Goal: Information Seeking & Learning: Learn about a topic

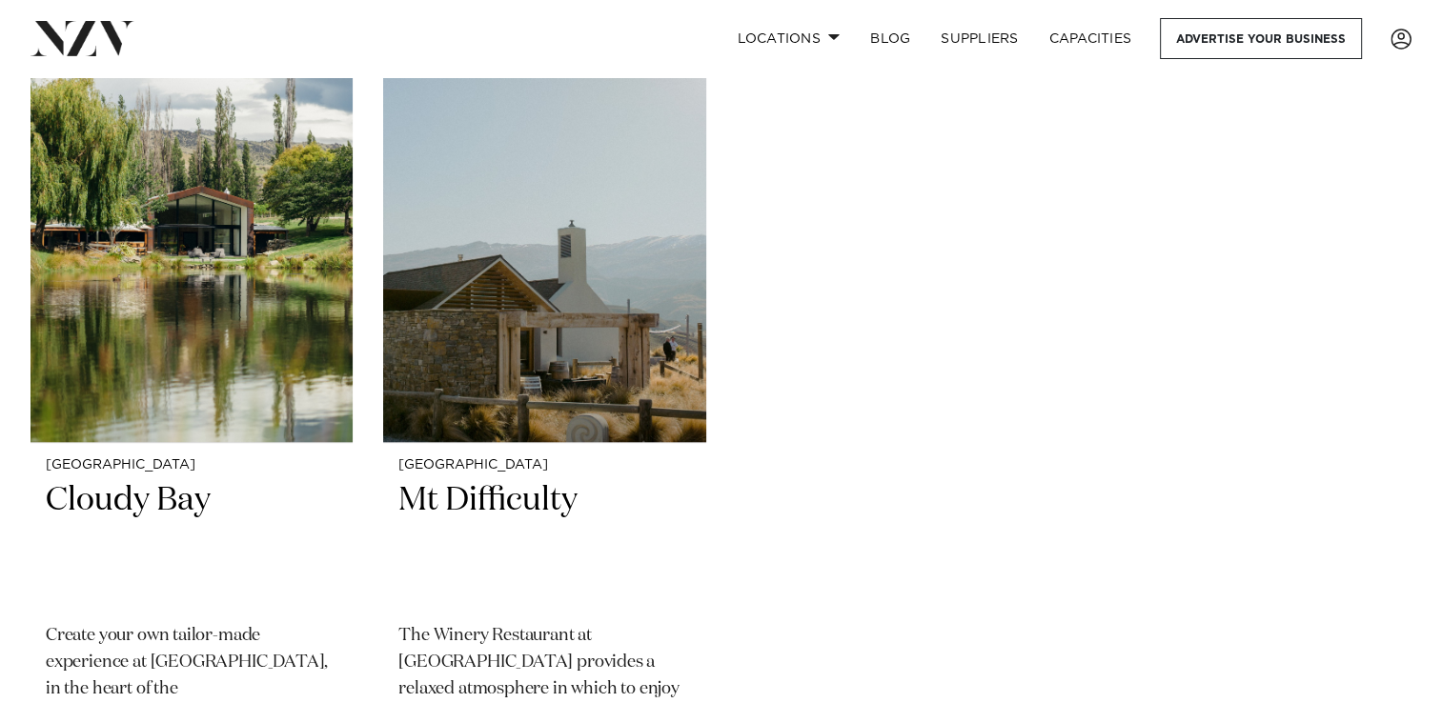
scroll to position [1494, 0]
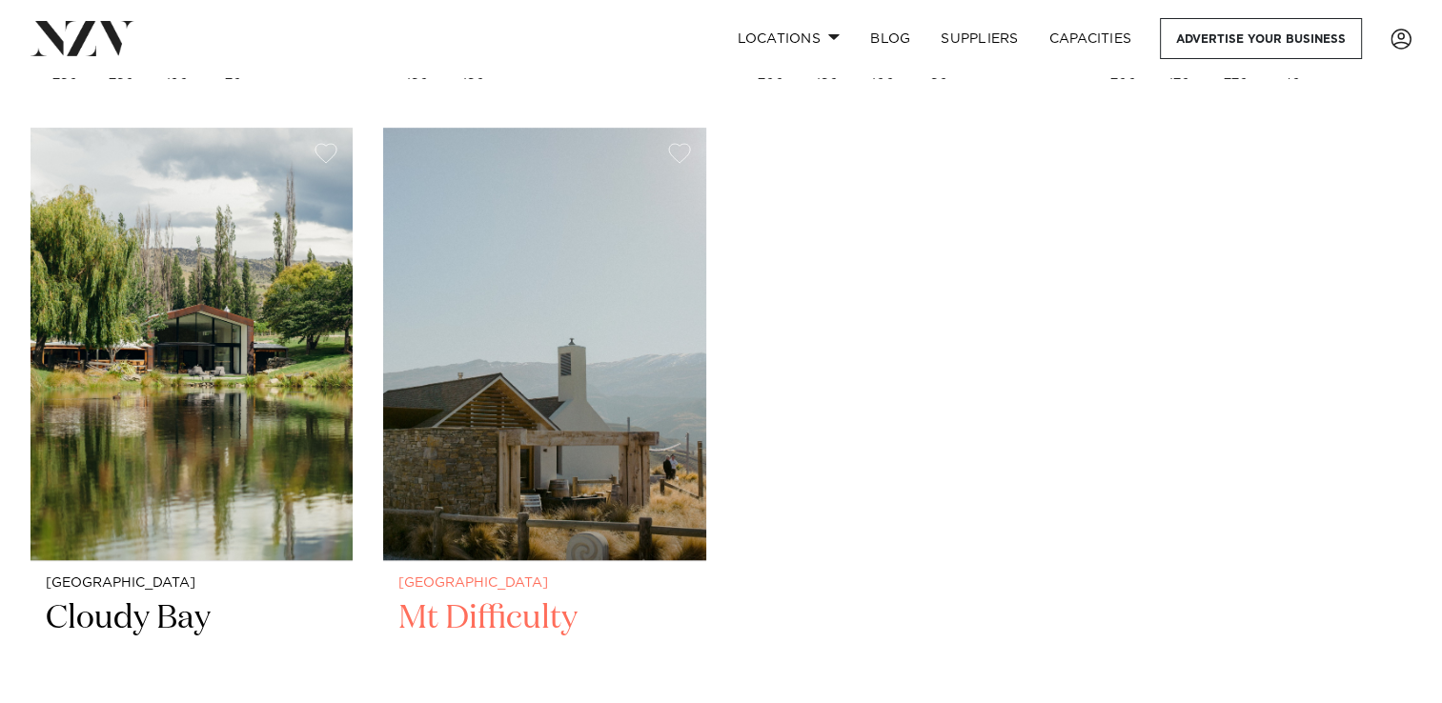
click at [583, 320] on img at bounding box center [544, 344] width 322 height 433
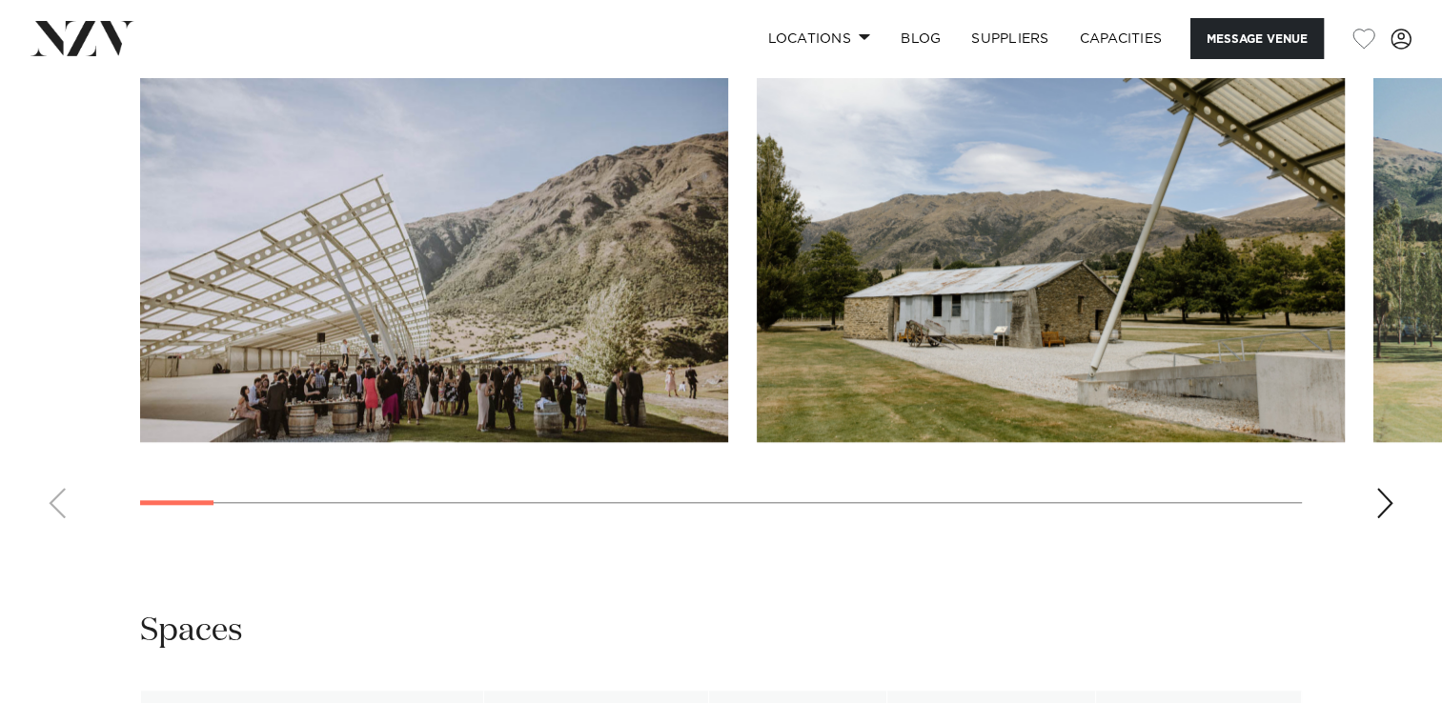
scroll to position [1806, 0]
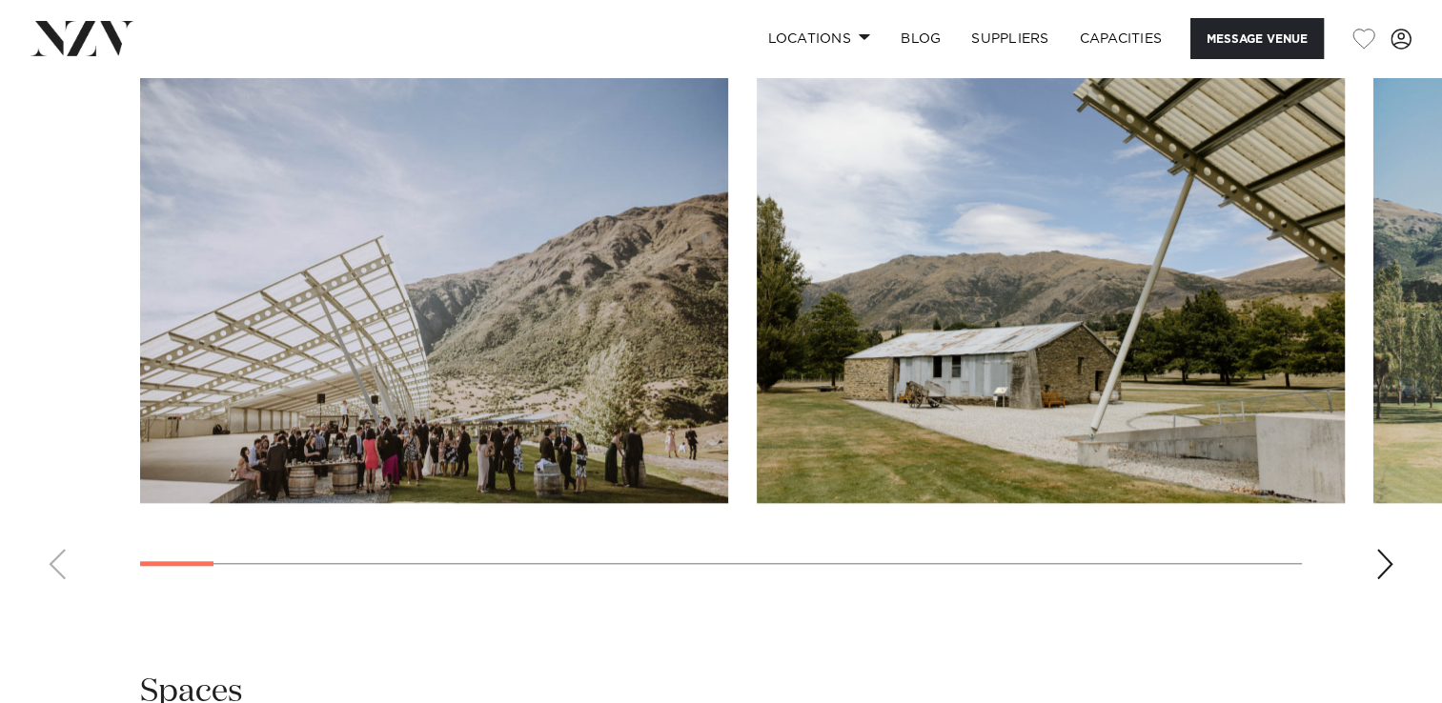
click at [1388, 559] on div "Next slide" at bounding box center [1384, 564] width 19 height 30
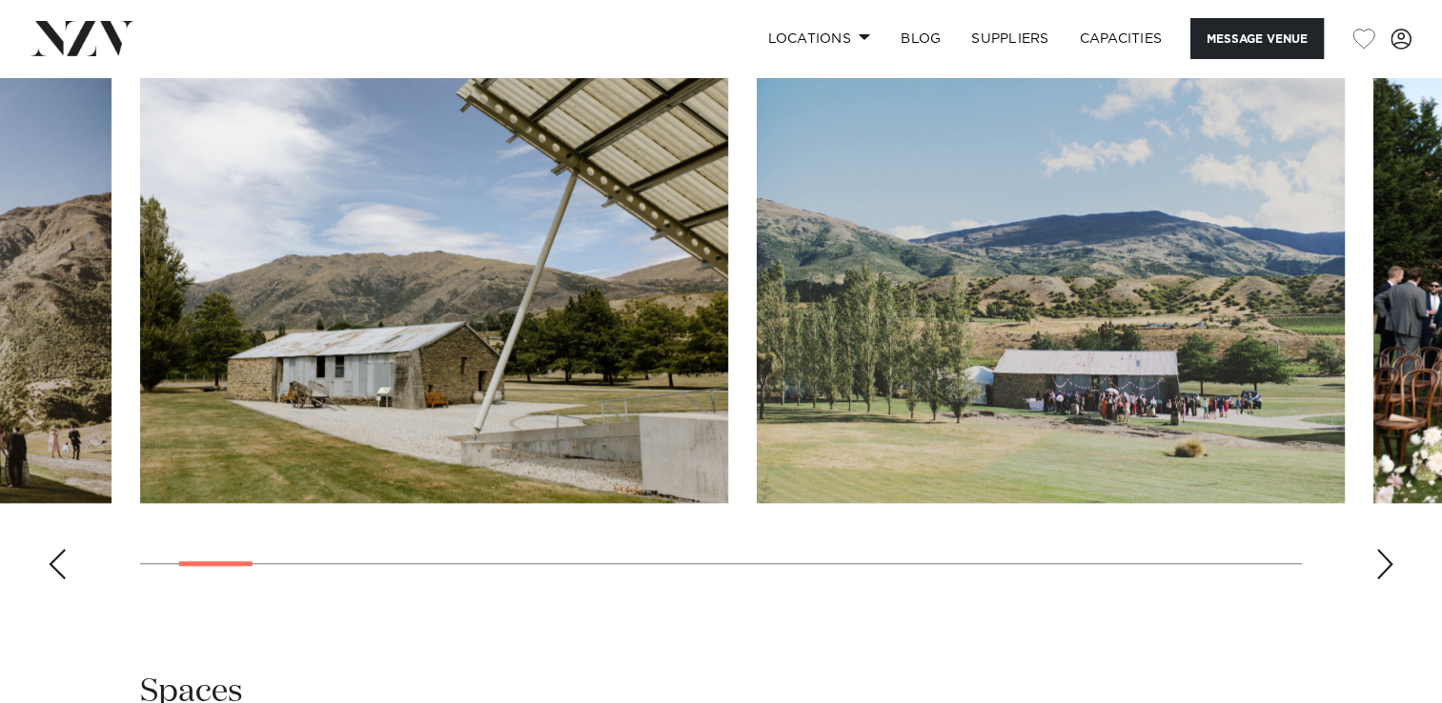
click at [1380, 562] on div "Next slide" at bounding box center [1384, 564] width 19 height 30
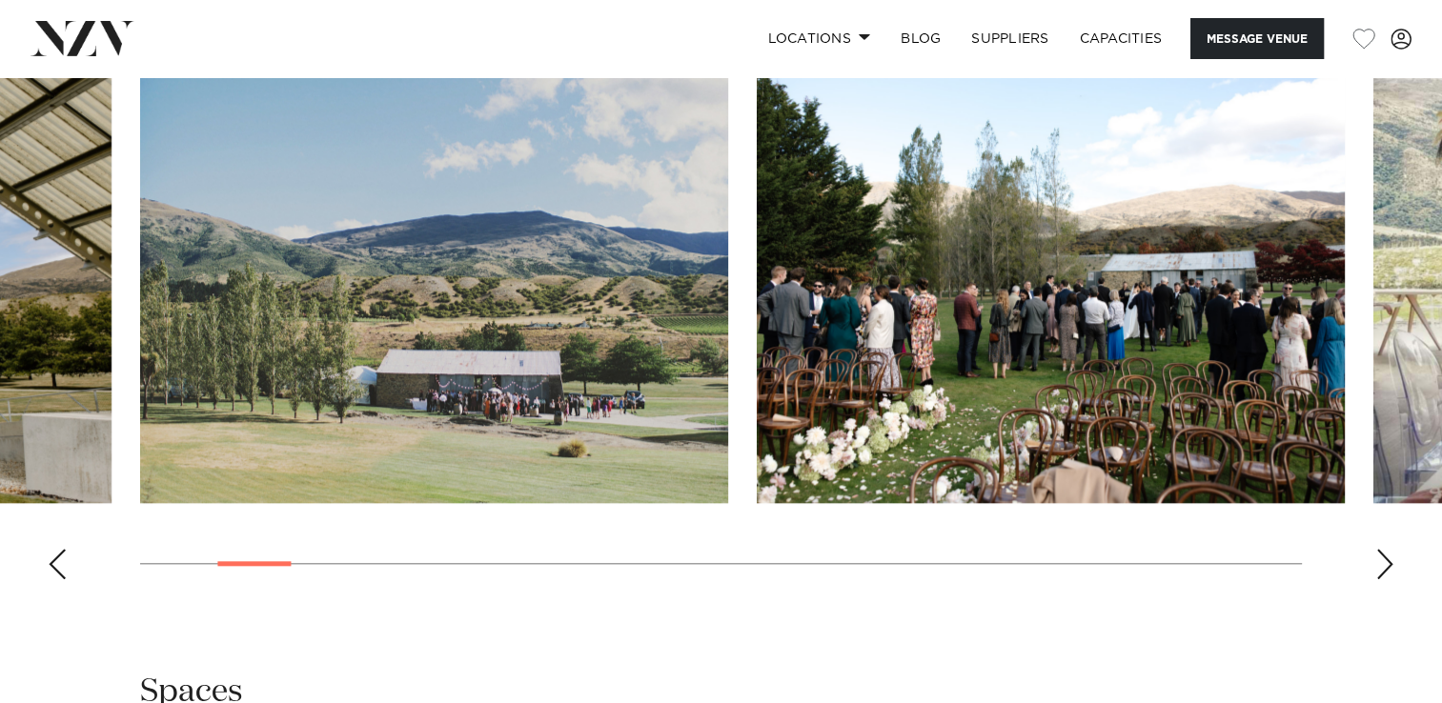
click at [1380, 562] on div "Next slide" at bounding box center [1384, 564] width 19 height 30
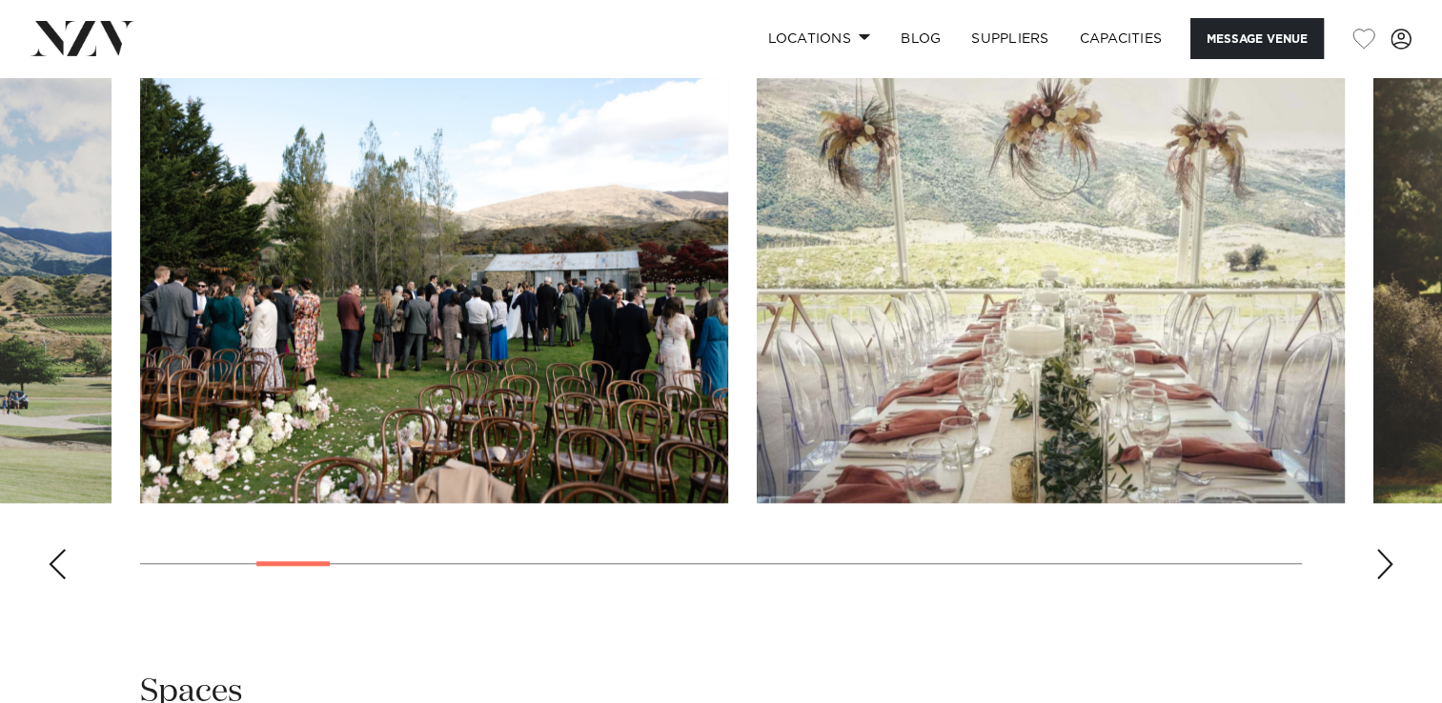
click at [1380, 562] on div "Next slide" at bounding box center [1384, 564] width 19 height 30
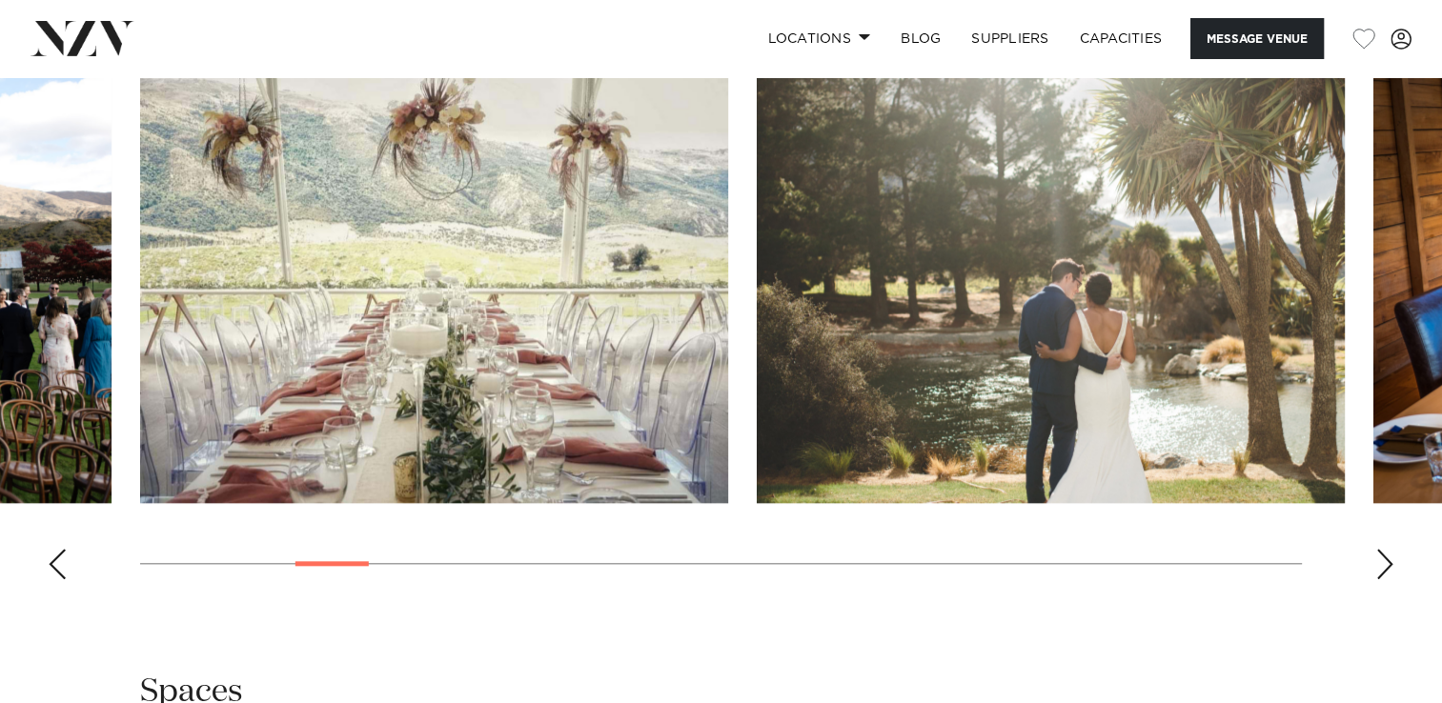
click at [1380, 562] on div "Next slide" at bounding box center [1384, 564] width 19 height 30
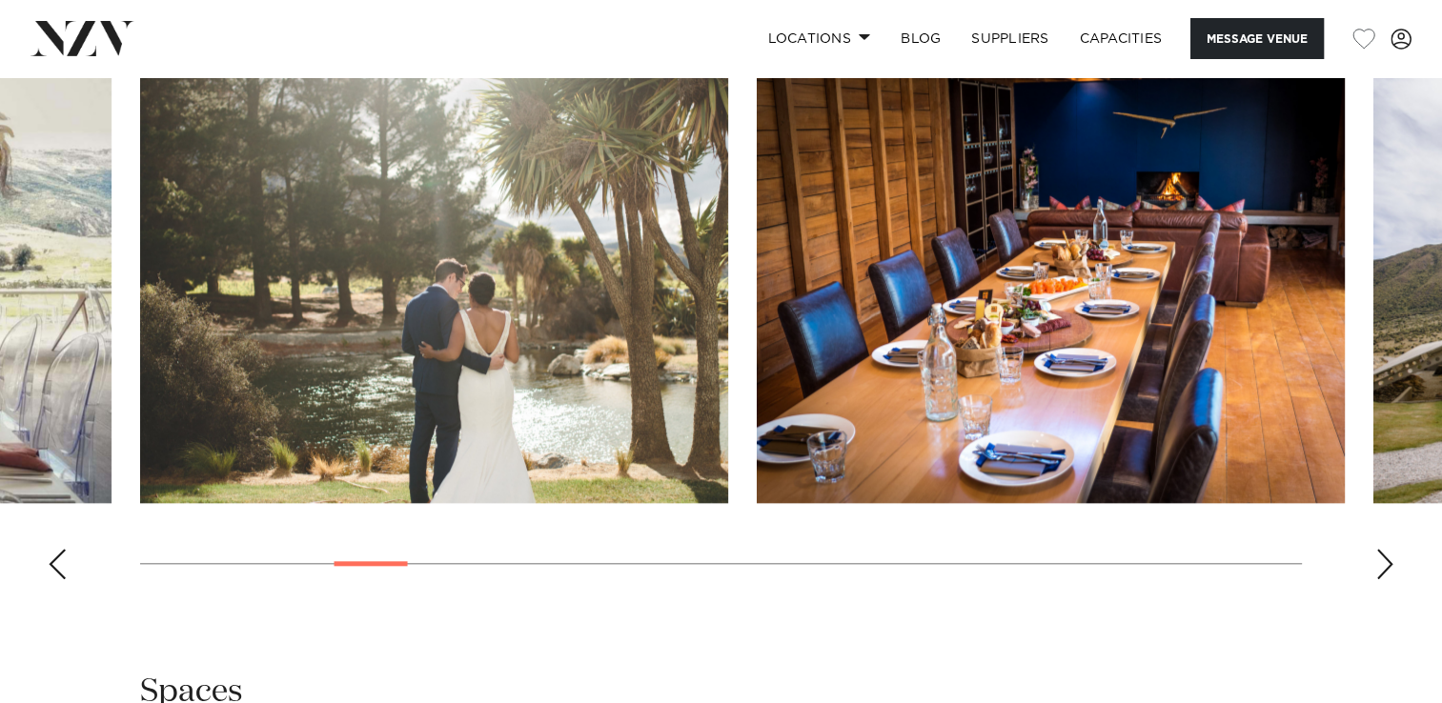
click at [1380, 562] on div "Next slide" at bounding box center [1384, 564] width 19 height 30
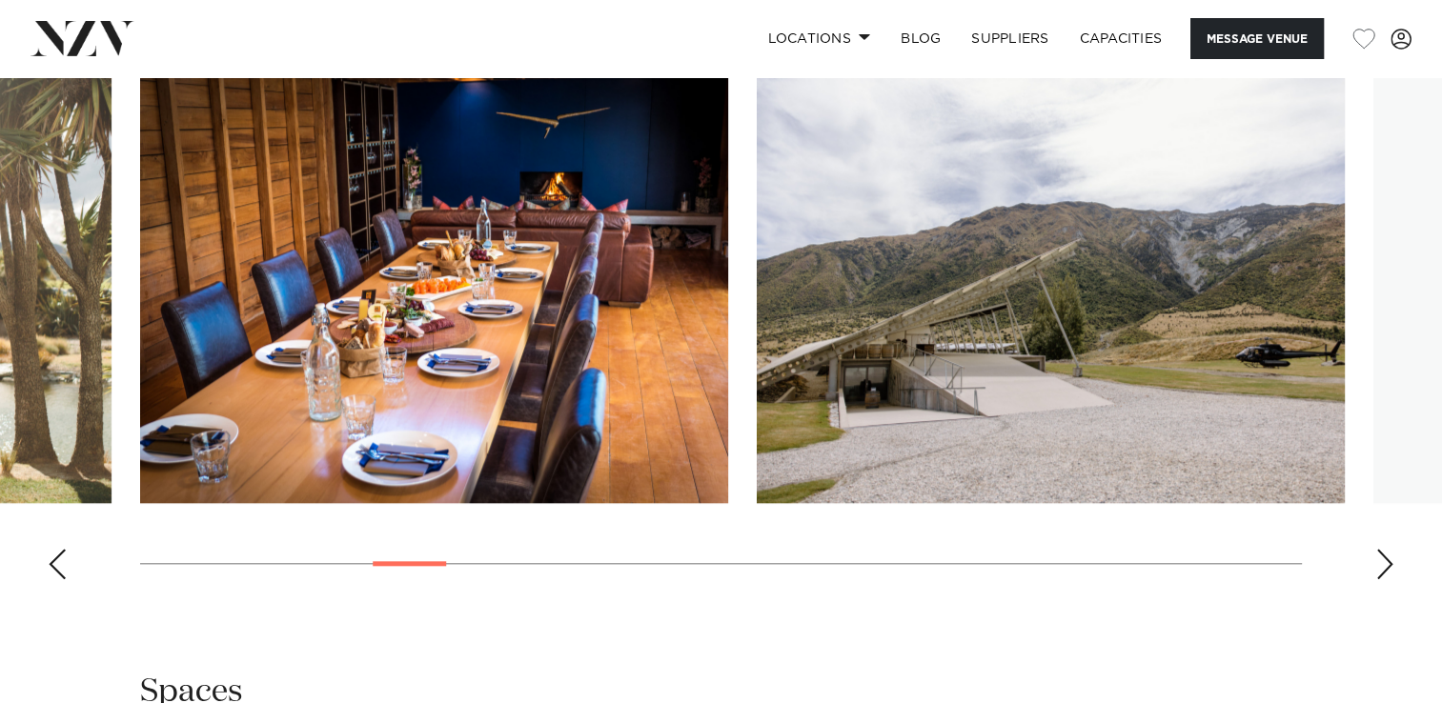
click at [1376, 562] on div "Next slide" at bounding box center [1384, 564] width 19 height 30
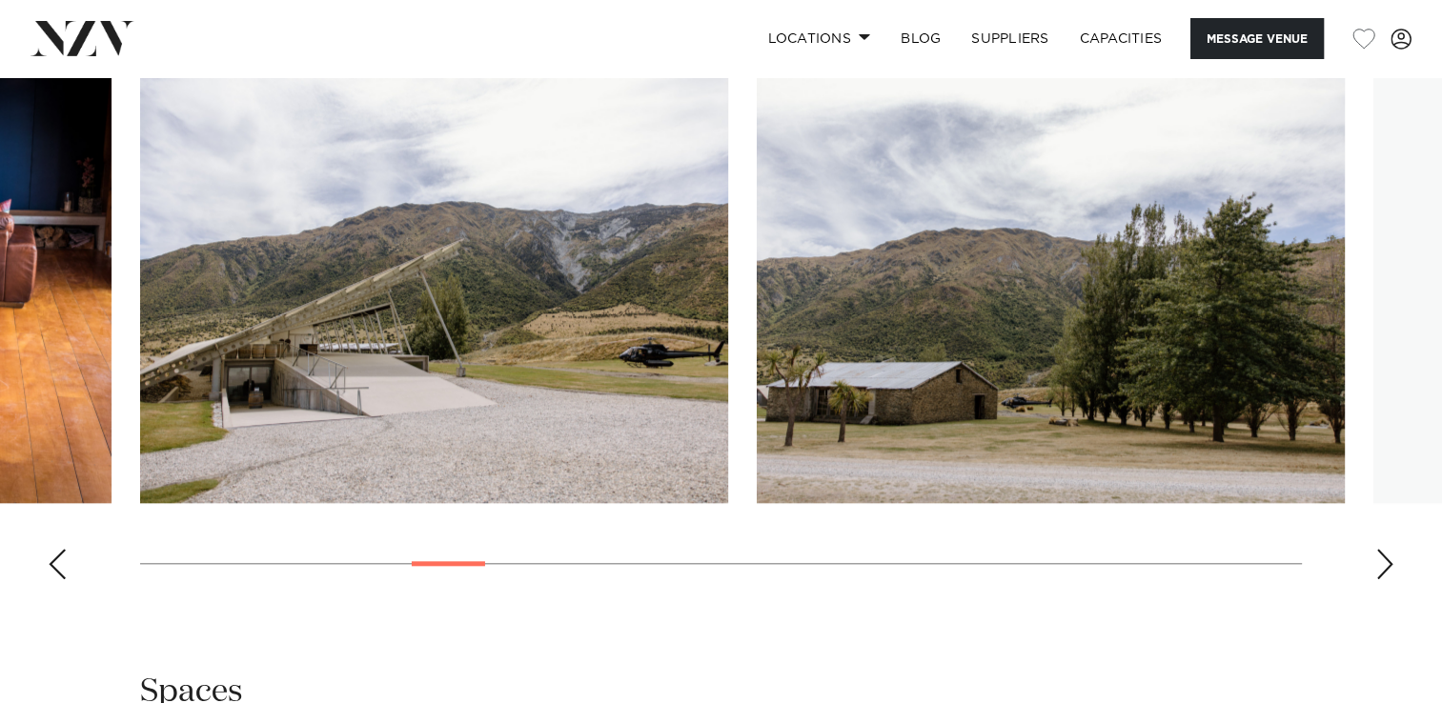
click at [1375, 562] on div "Next slide" at bounding box center [1384, 564] width 19 height 30
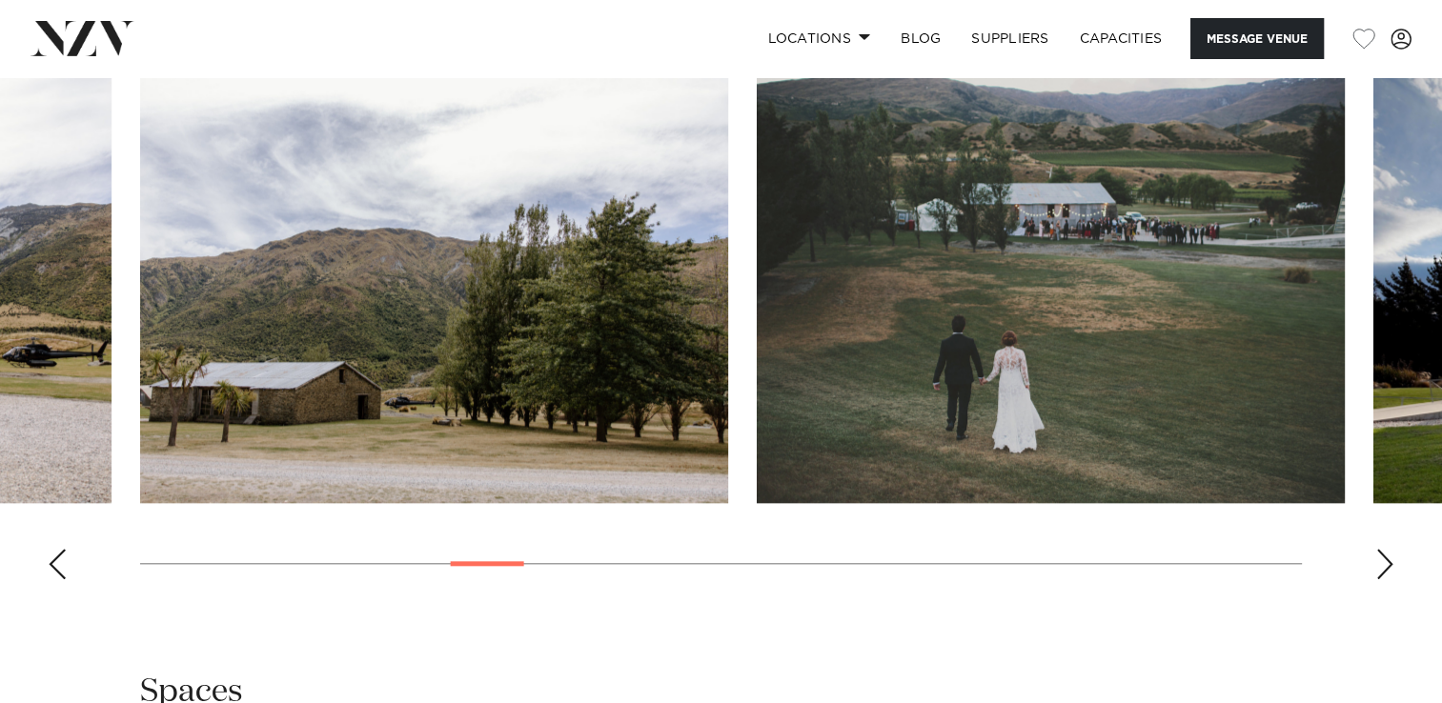
click at [1375, 562] on div "Next slide" at bounding box center [1384, 564] width 19 height 30
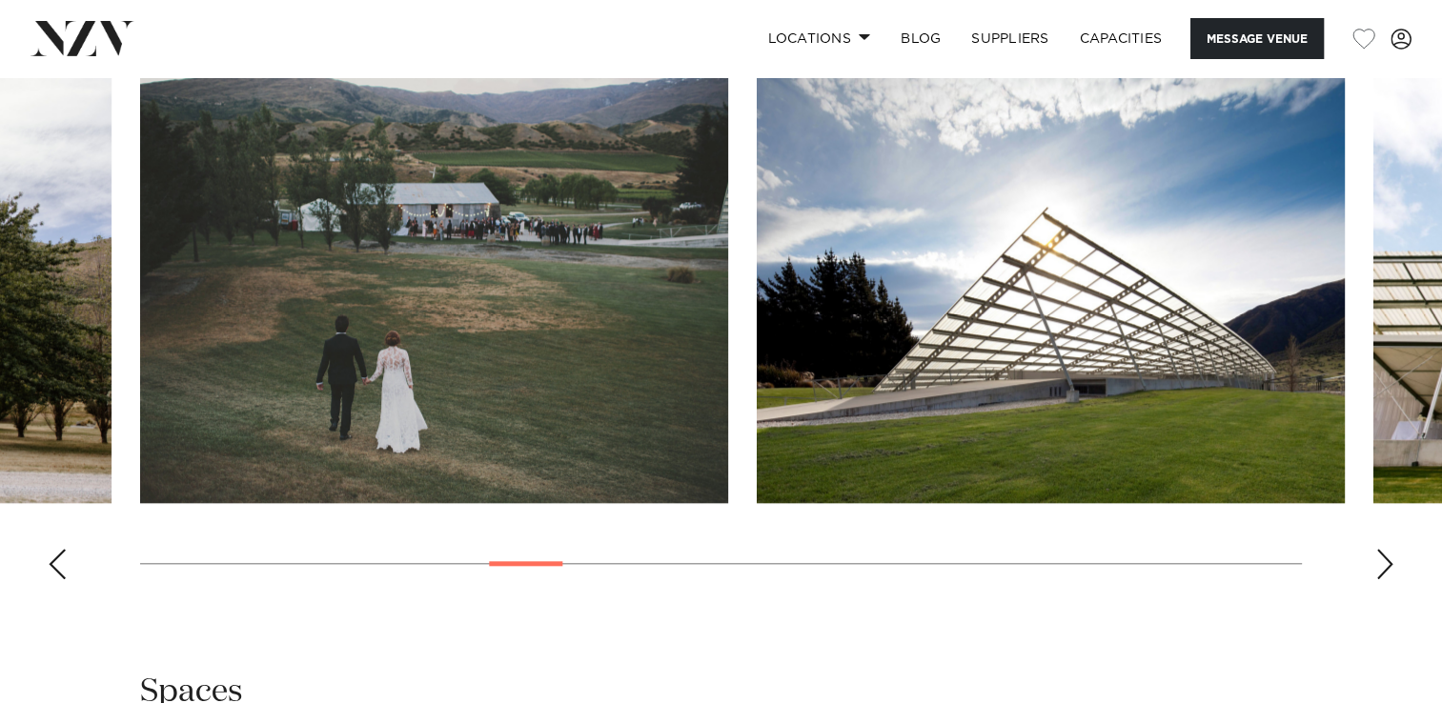
click at [1375, 562] on div "Next slide" at bounding box center [1384, 564] width 19 height 30
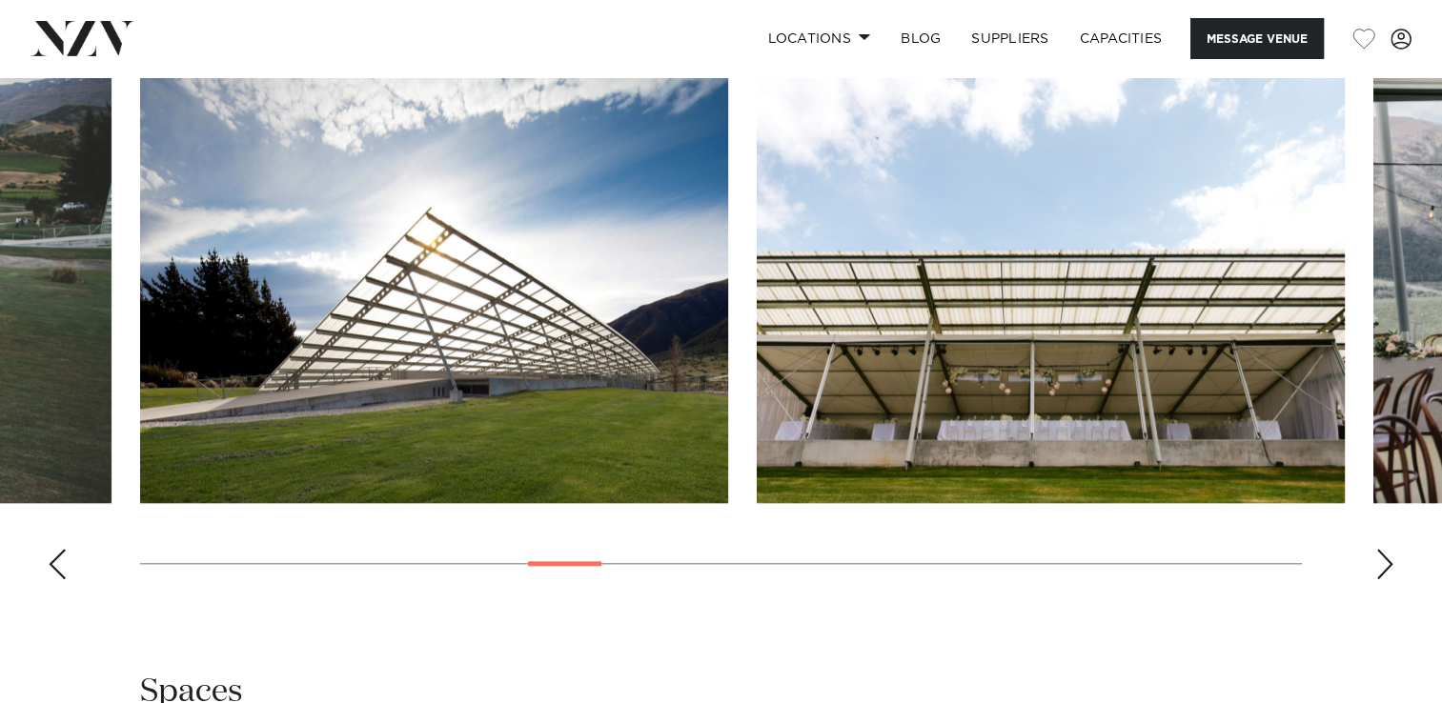
click at [1375, 562] on div "Next slide" at bounding box center [1384, 564] width 19 height 30
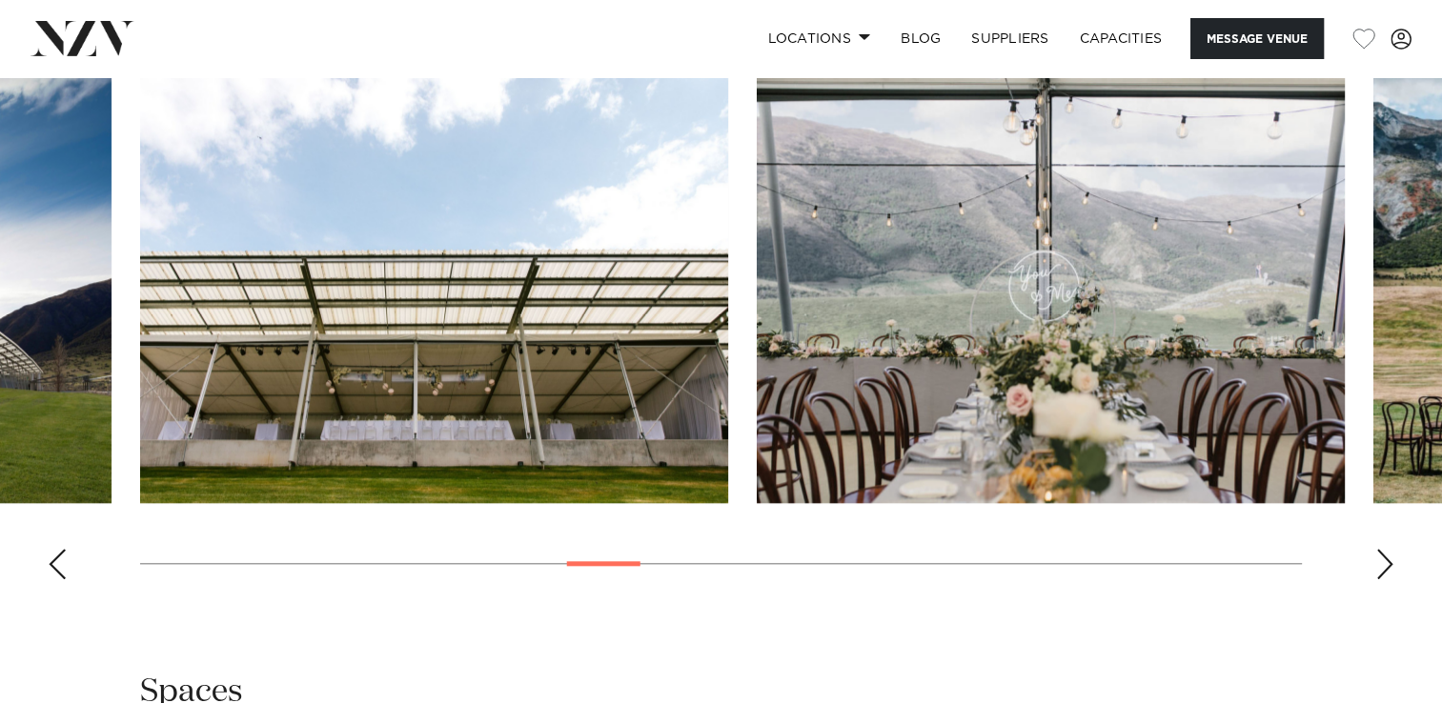
click at [1375, 562] on div "Next slide" at bounding box center [1384, 564] width 19 height 30
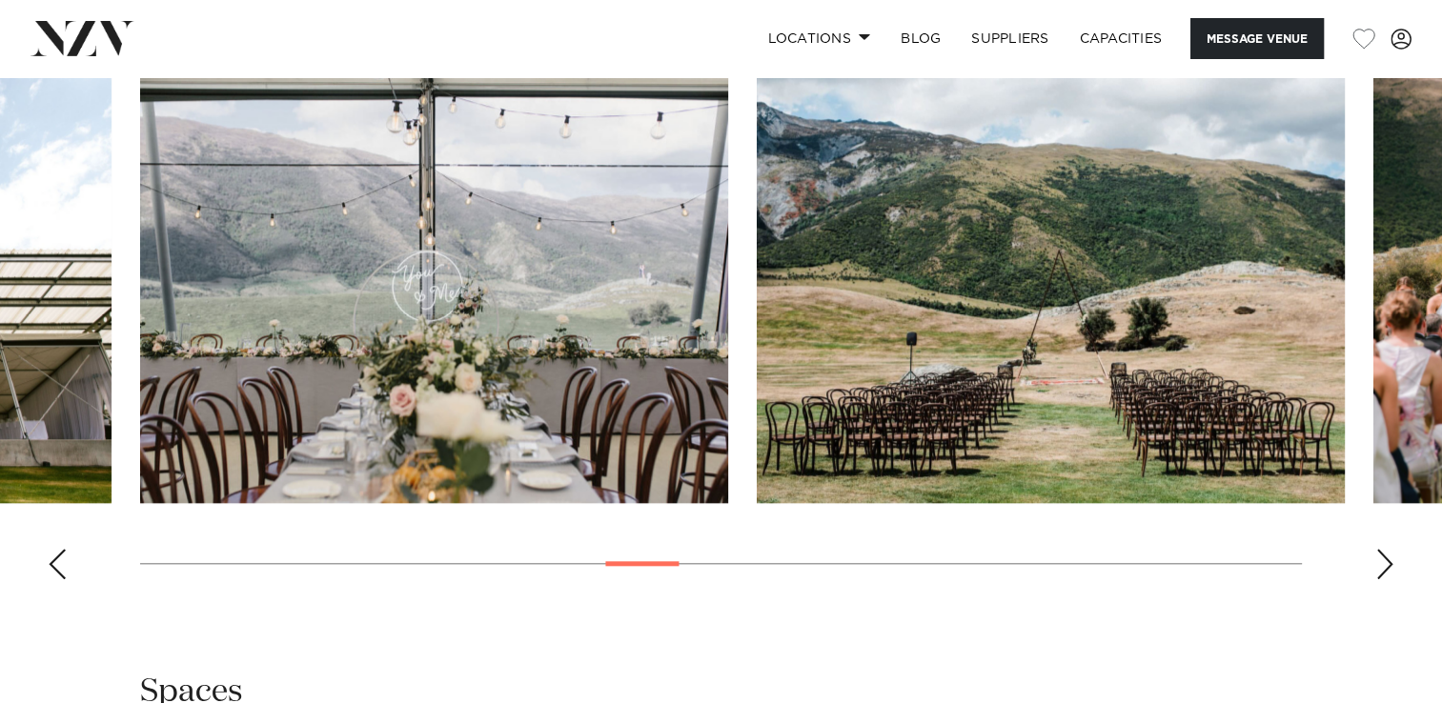
click at [1375, 562] on div "Next slide" at bounding box center [1384, 564] width 19 height 30
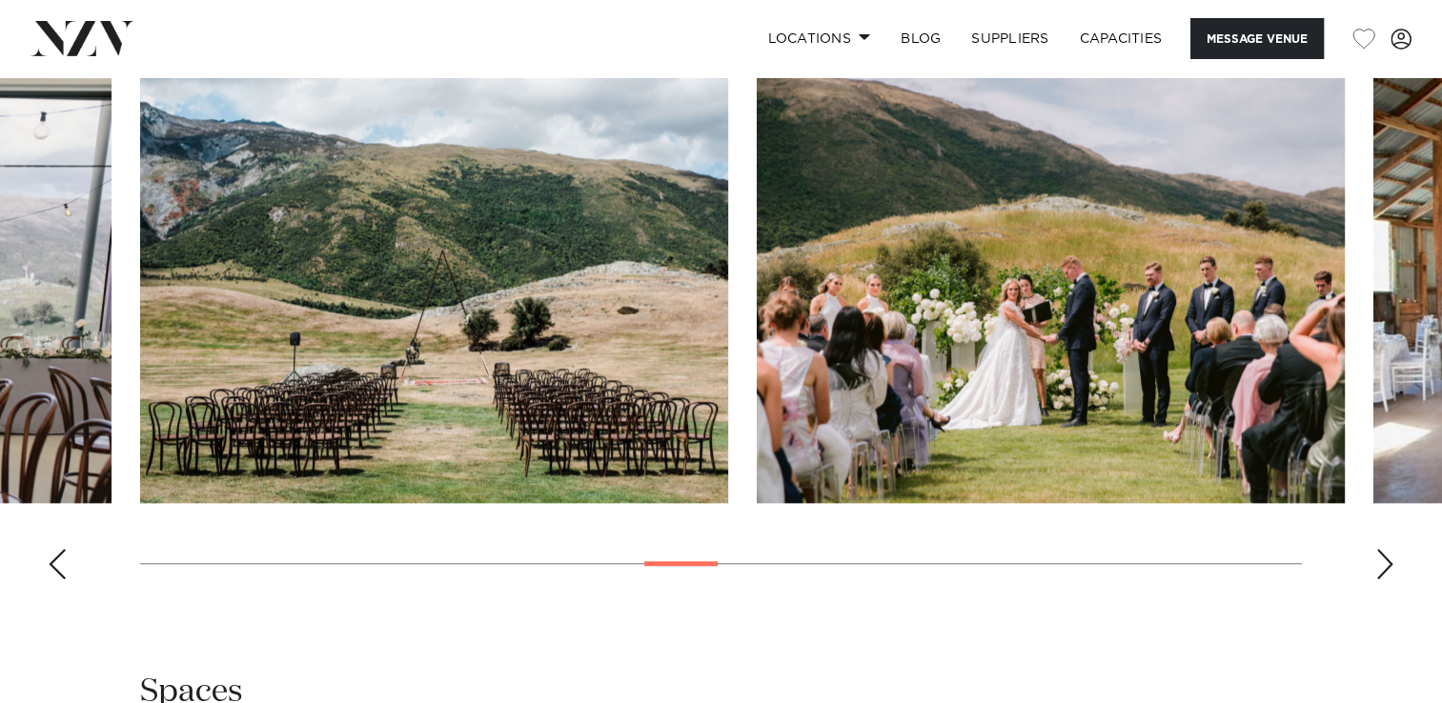
click at [1375, 562] on div "Next slide" at bounding box center [1384, 564] width 19 height 30
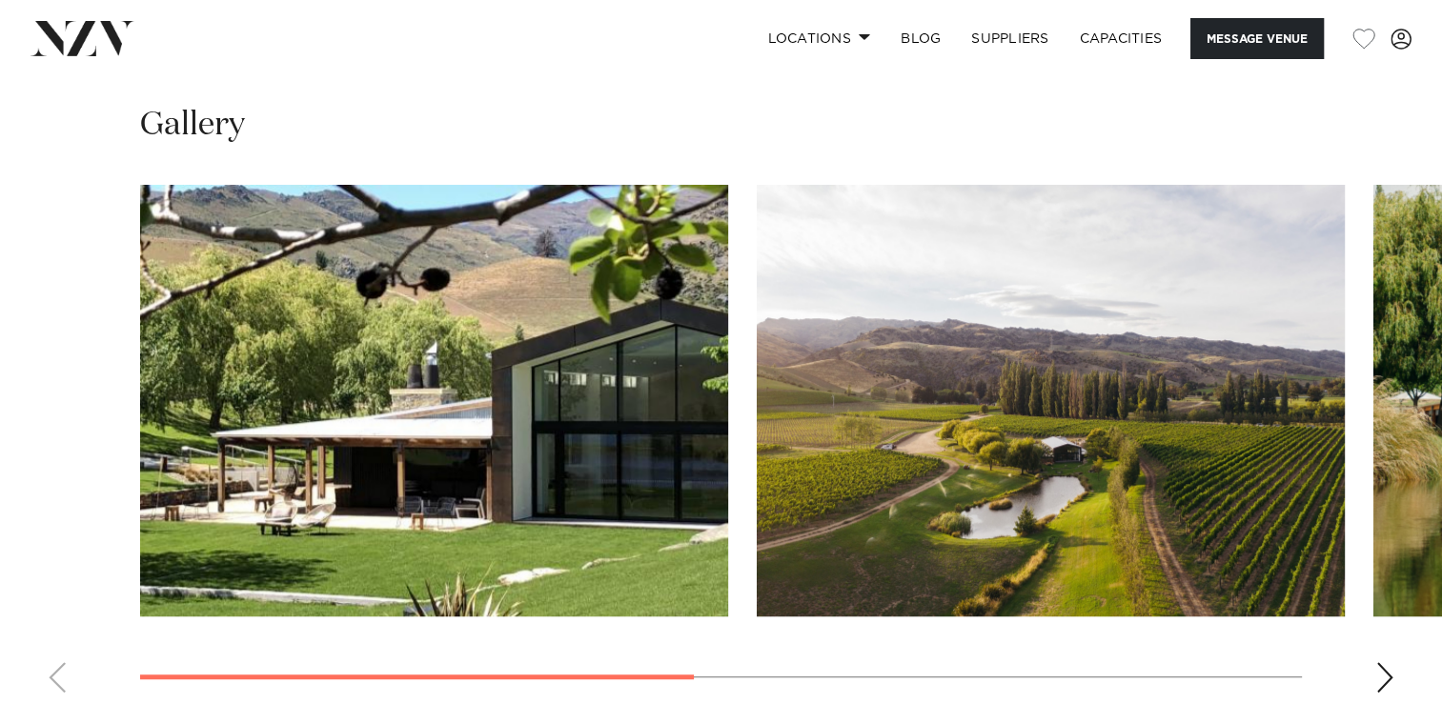
scroll to position [1353, 0]
click at [1395, 656] on swiper-container at bounding box center [721, 446] width 1442 height 523
click at [1383, 662] on div "Next slide" at bounding box center [1384, 677] width 19 height 30
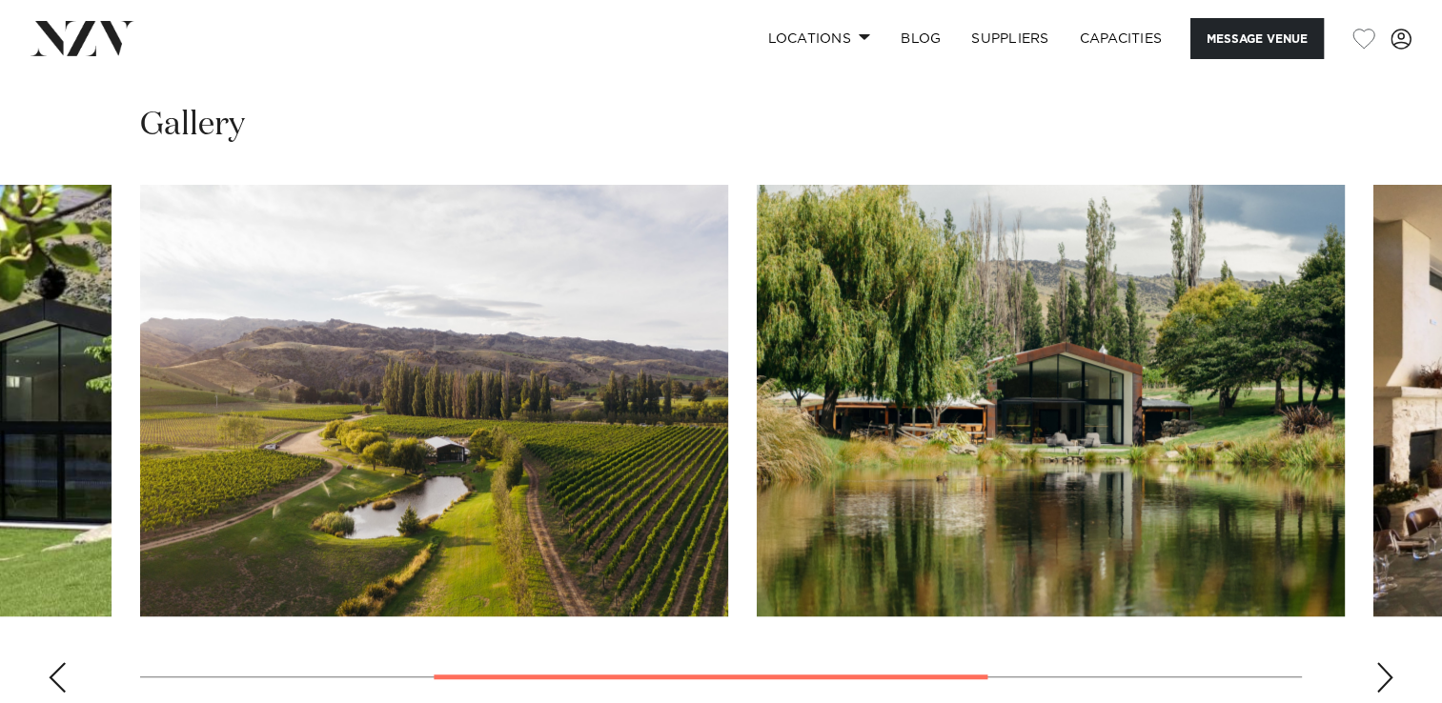
click at [1383, 662] on div "Next slide" at bounding box center [1384, 677] width 19 height 30
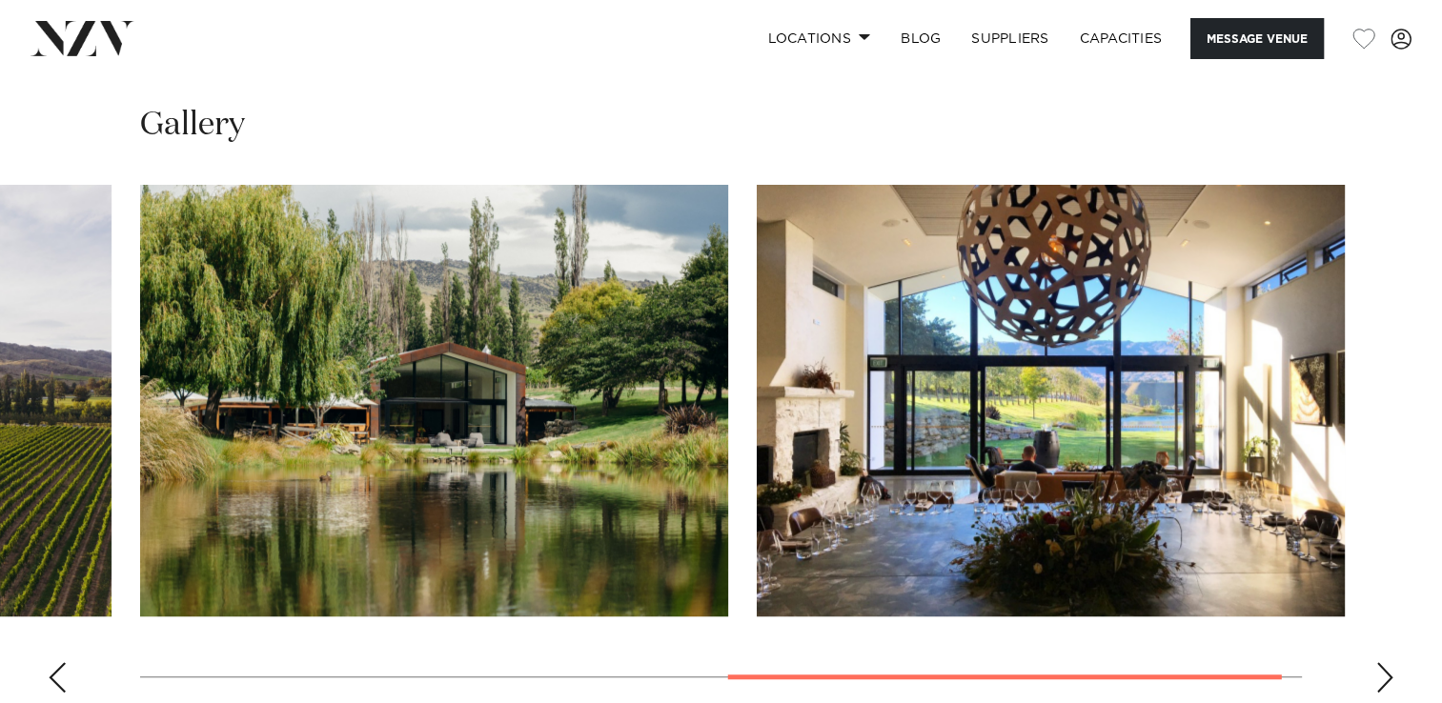
click at [1383, 662] on div "Next slide" at bounding box center [1384, 677] width 19 height 30
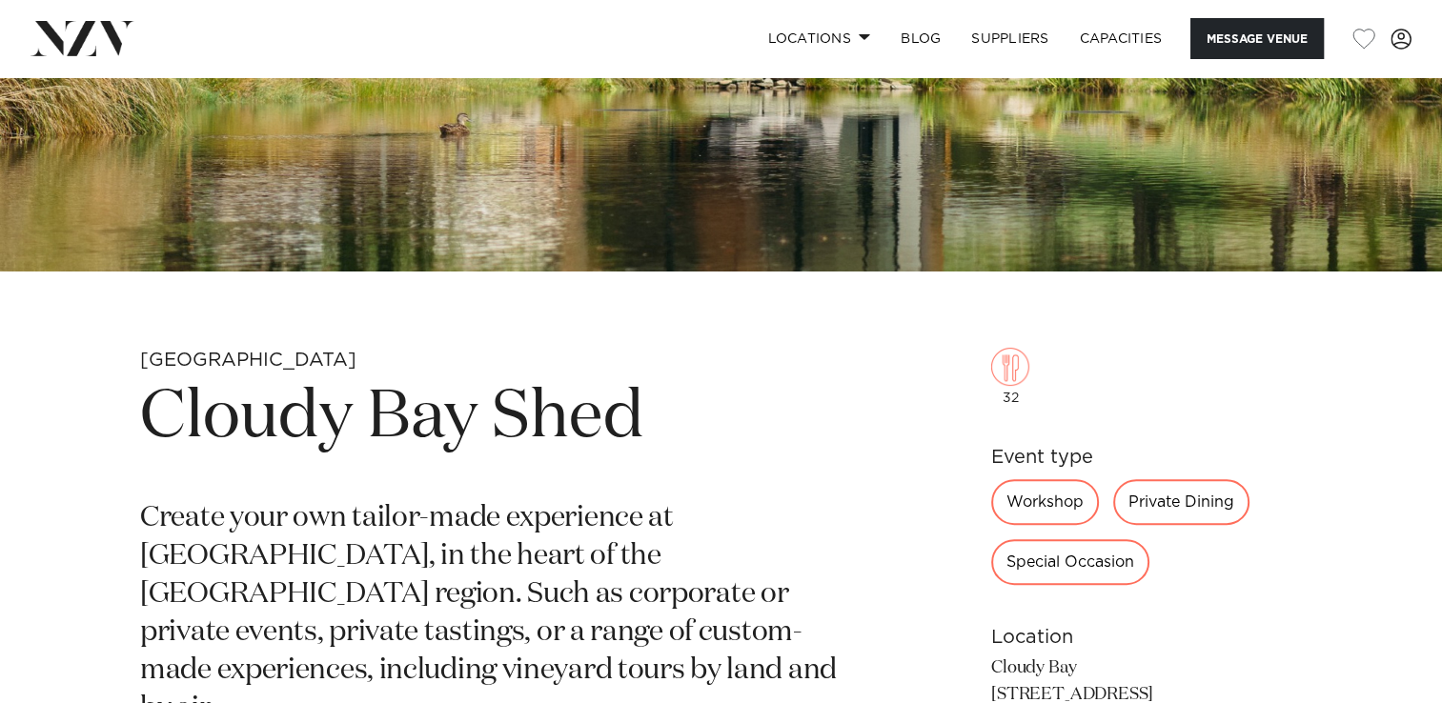
scroll to position [423, 0]
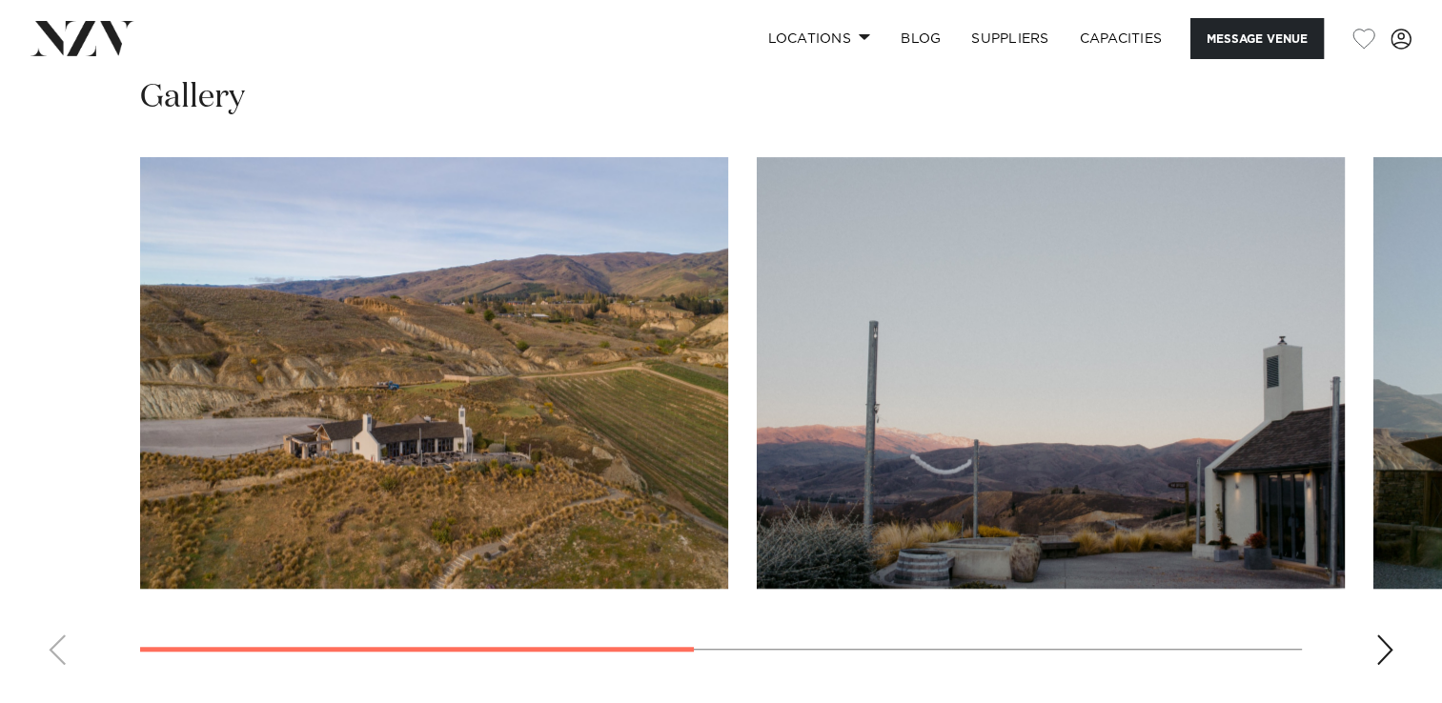
scroll to position [1437, 0]
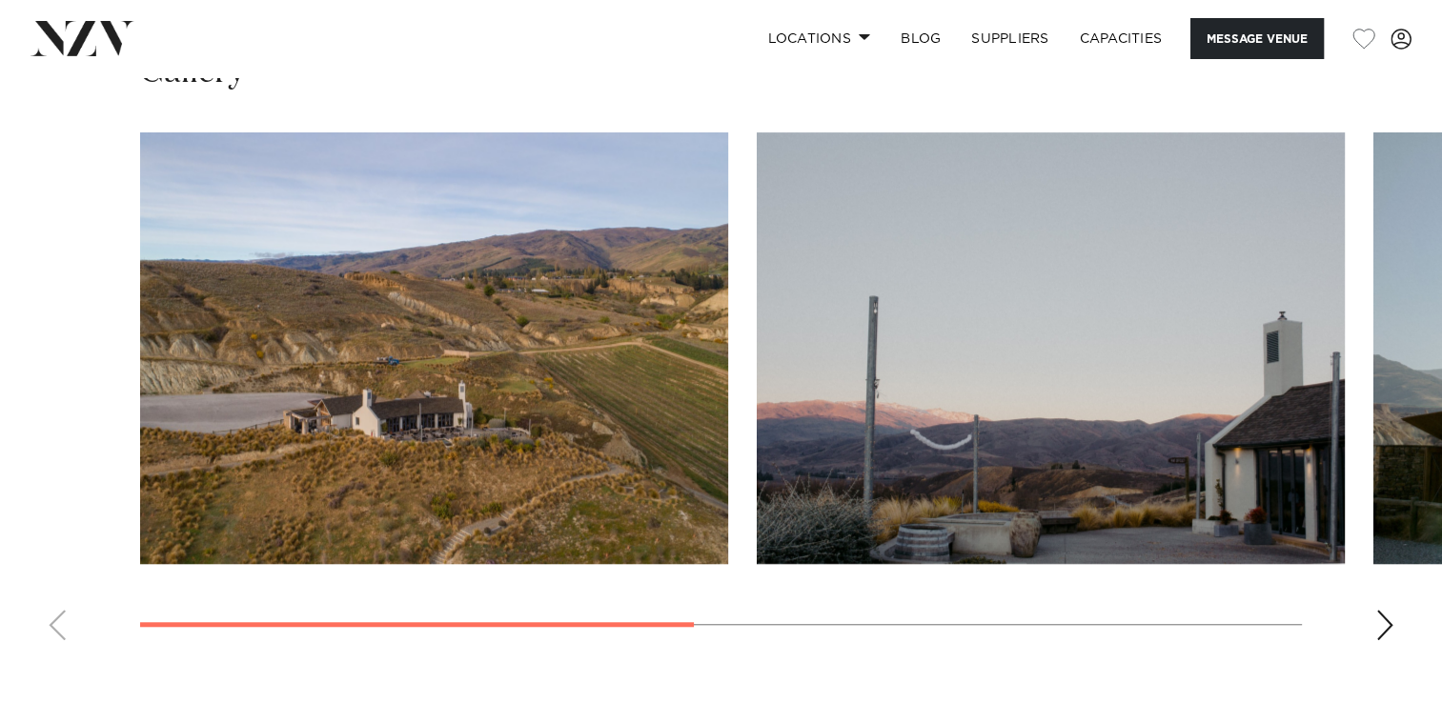
click at [1388, 610] on div "Next slide" at bounding box center [1384, 625] width 19 height 30
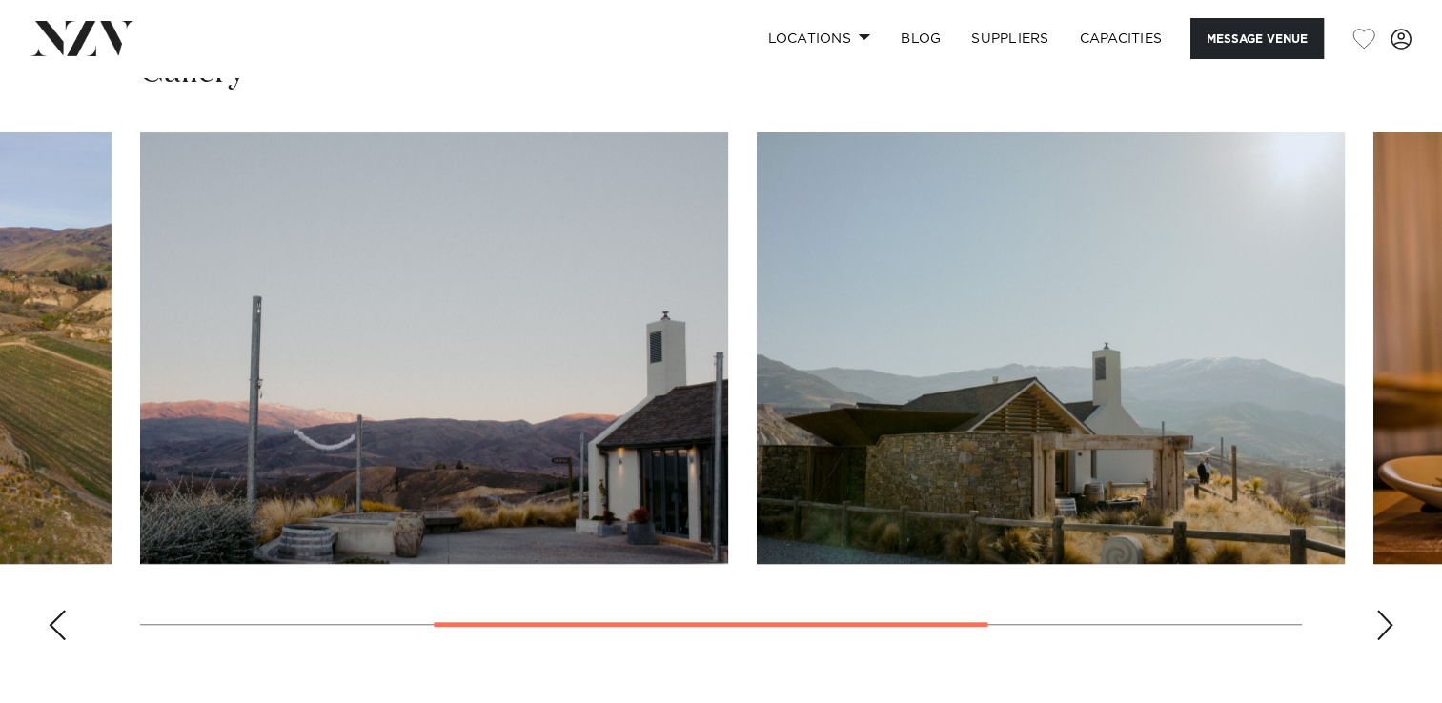
click at [1388, 610] on div "Next slide" at bounding box center [1384, 625] width 19 height 30
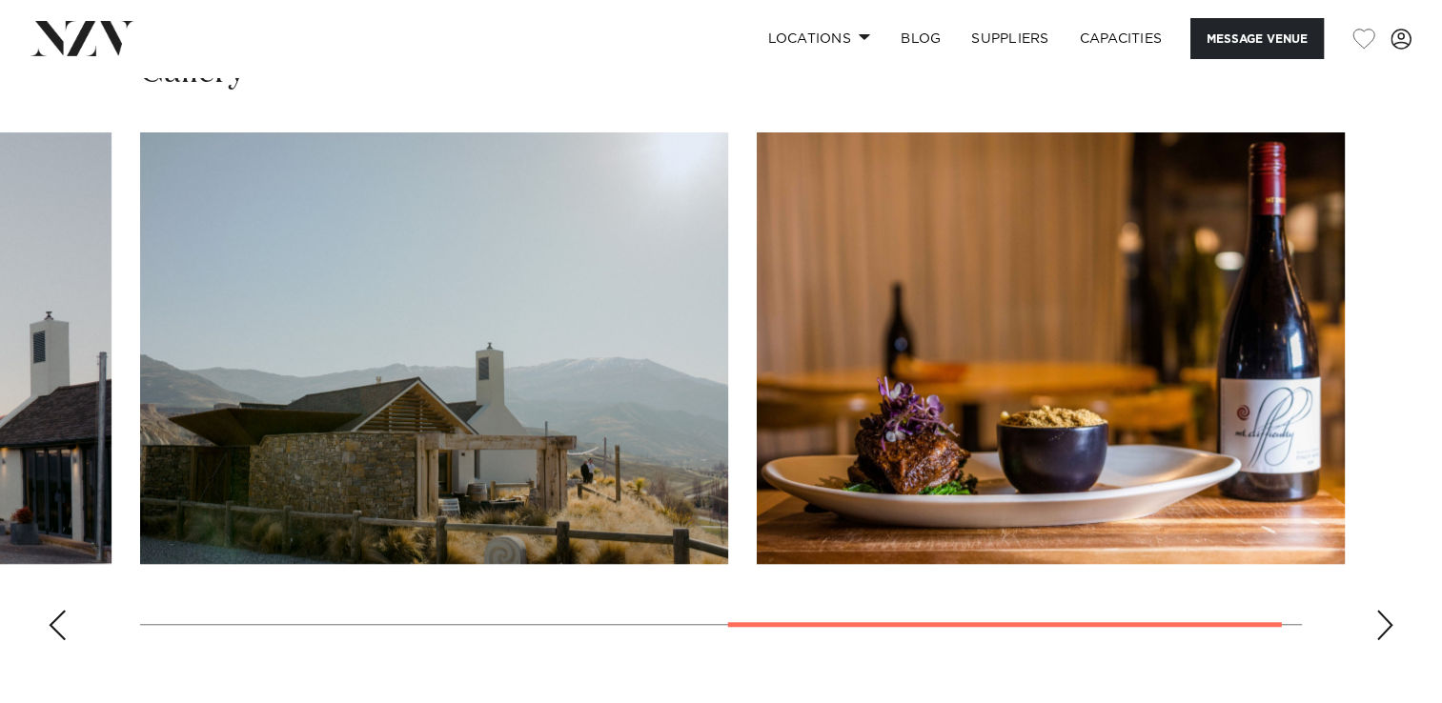
click at [1388, 610] on div "Next slide" at bounding box center [1384, 625] width 19 height 30
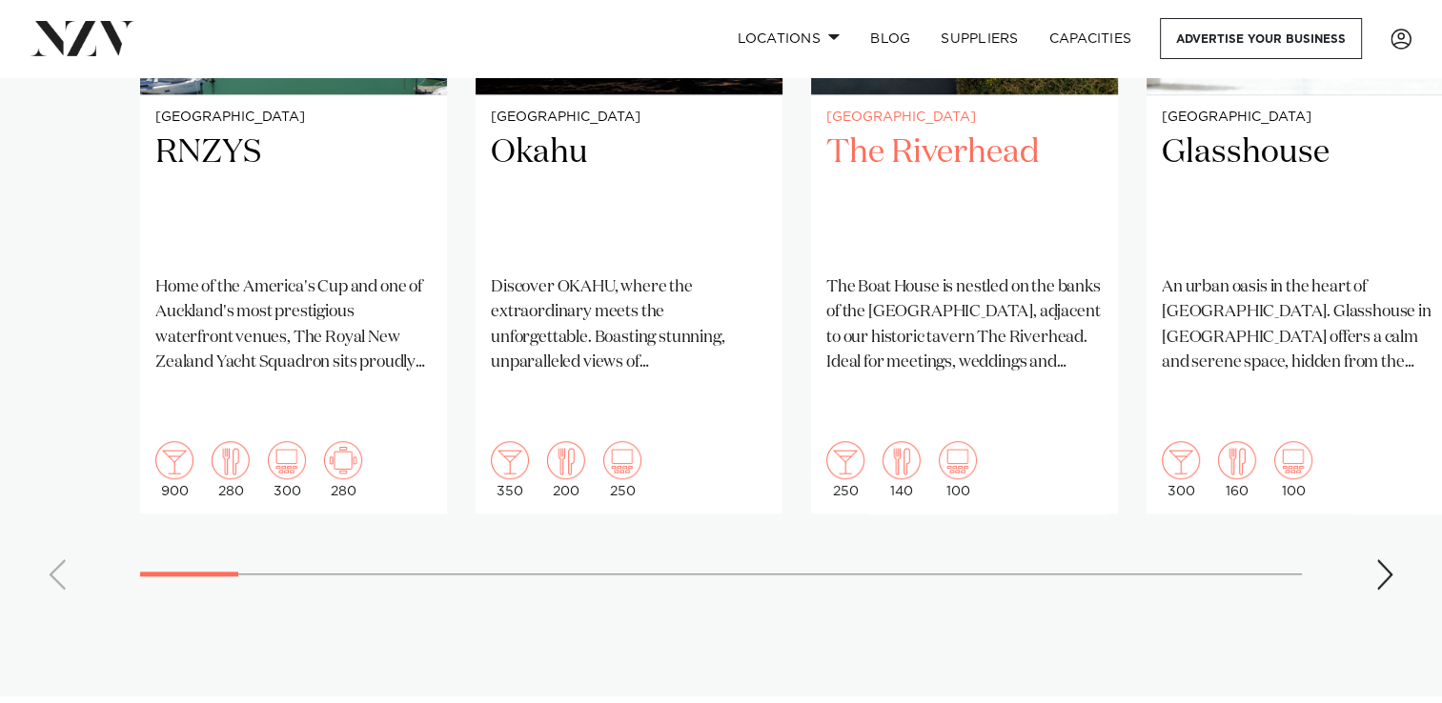
scroll to position [1664, 0]
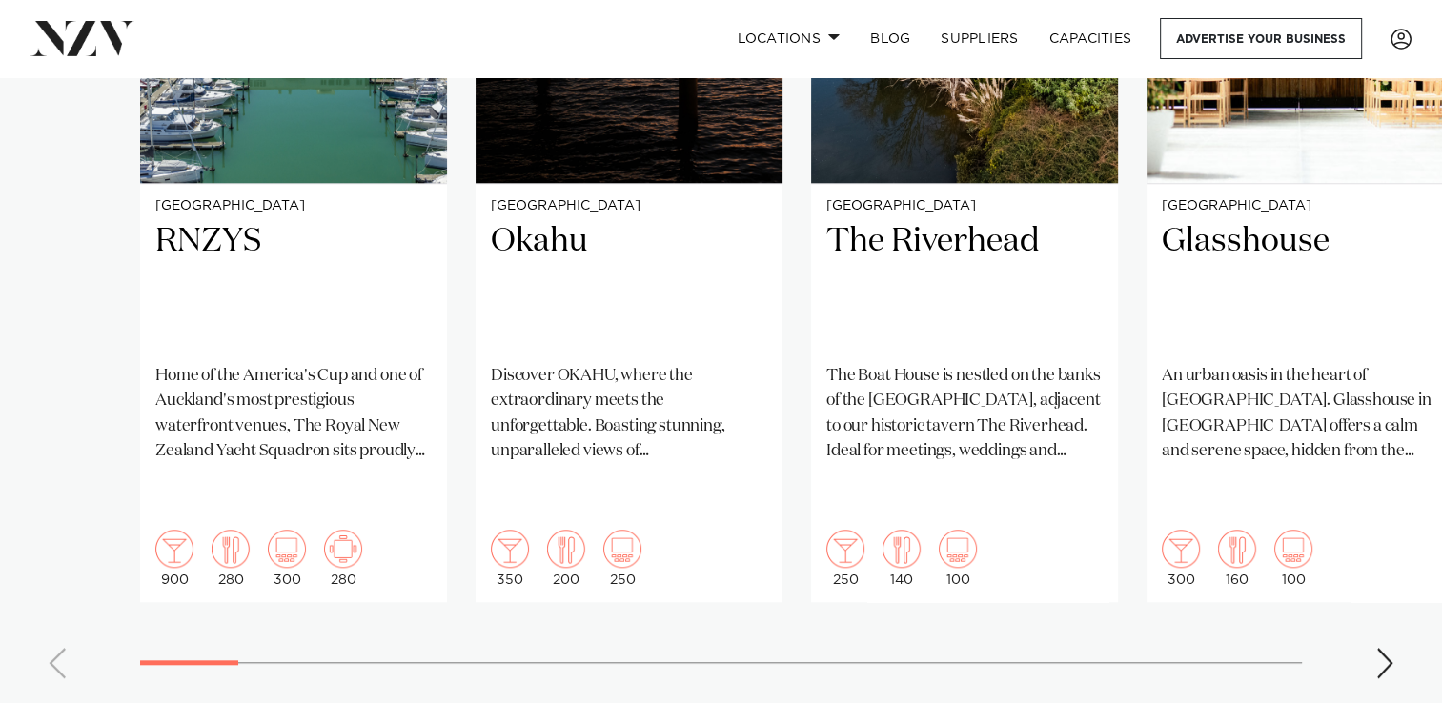
click at [1371, 624] on swiper-container "Auckland RNZYS Home of the America's Cup and one of [GEOGRAPHIC_DATA]'s most pr…" at bounding box center [721, 232] width 1442 height 923
click at [1384, 648] on div "Next slide" at bounding box center [1384, 663] width 19 height 30
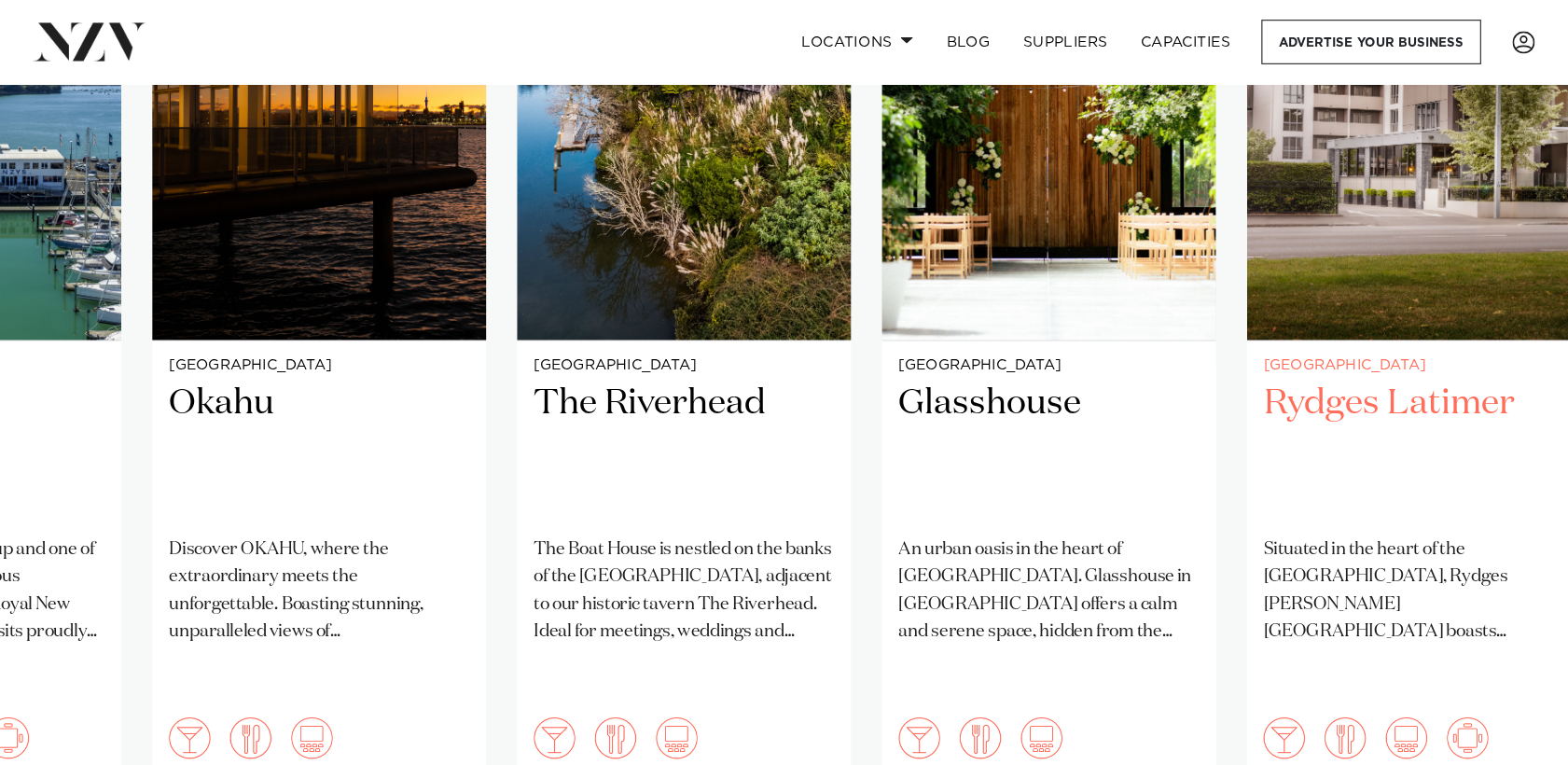
scroll to position [1589, 0]
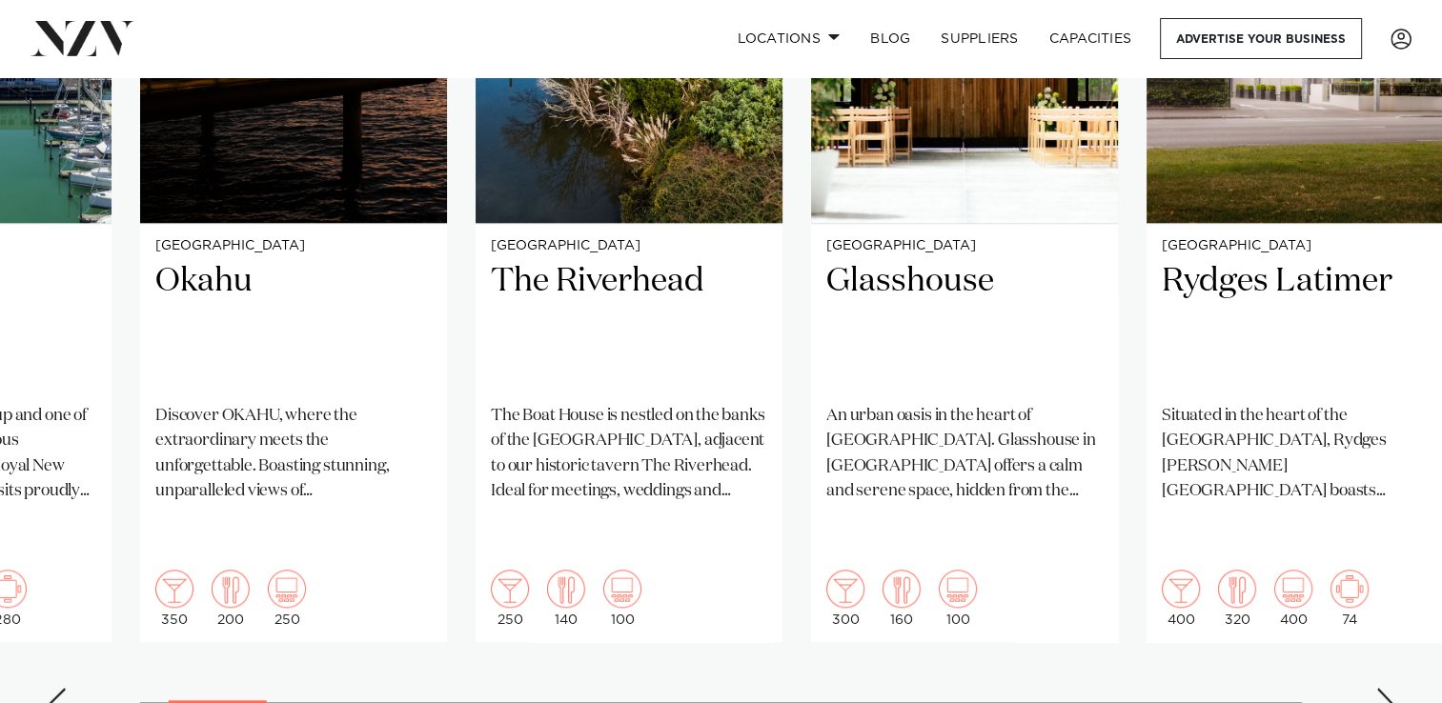
click at [1381, 688] on div "Next slide" at bounding box center [1384, 703] width 19 height 30
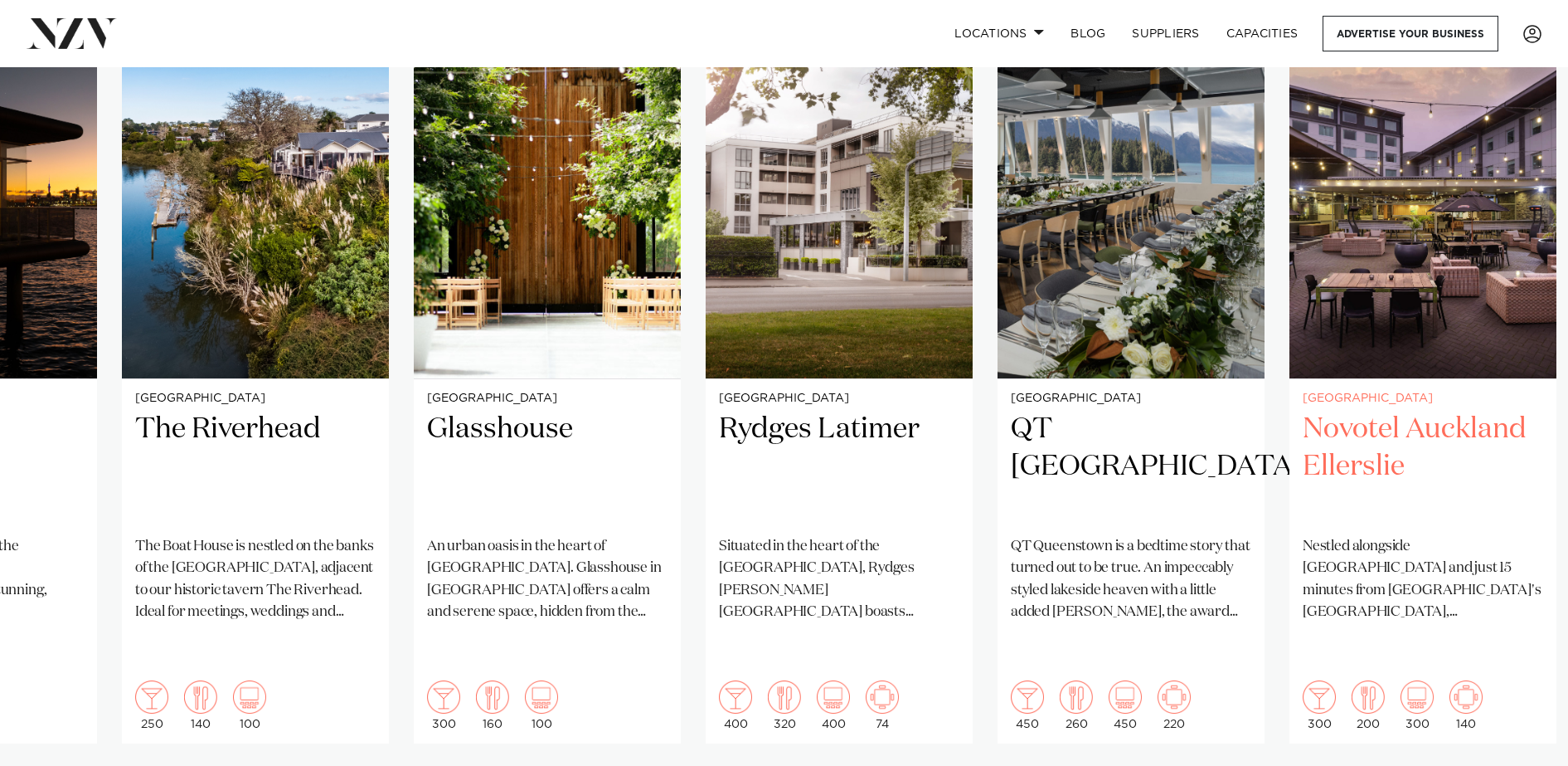
scroll to position [1229, 0]
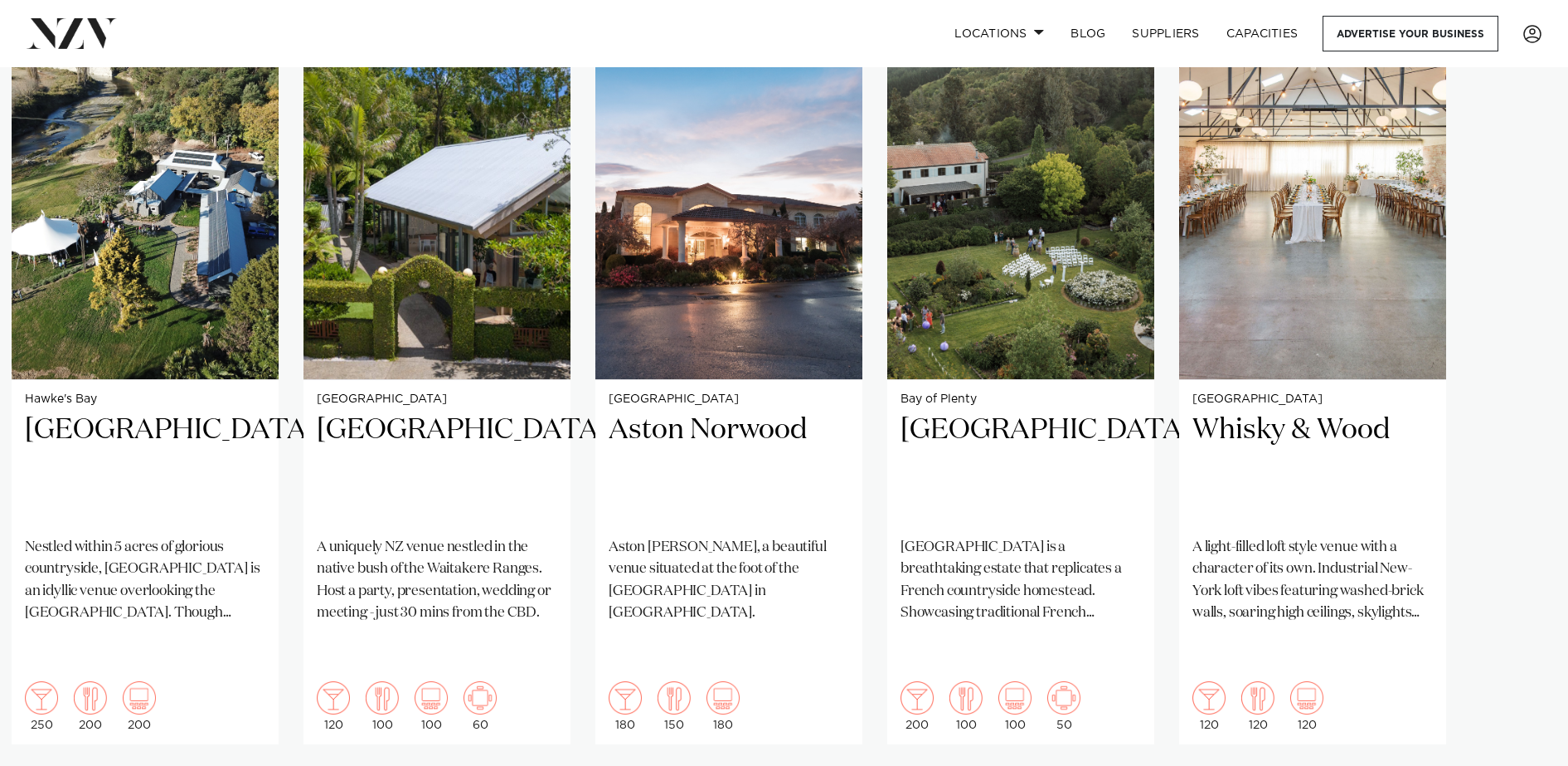
click at [1254, 611] on swiper-container "Auckland RNZYS Home of the America's Cup and one of [GEOGRAPHIC_DATA]'s most pr…" at bounding box center [784, 422] width 1568 height 803
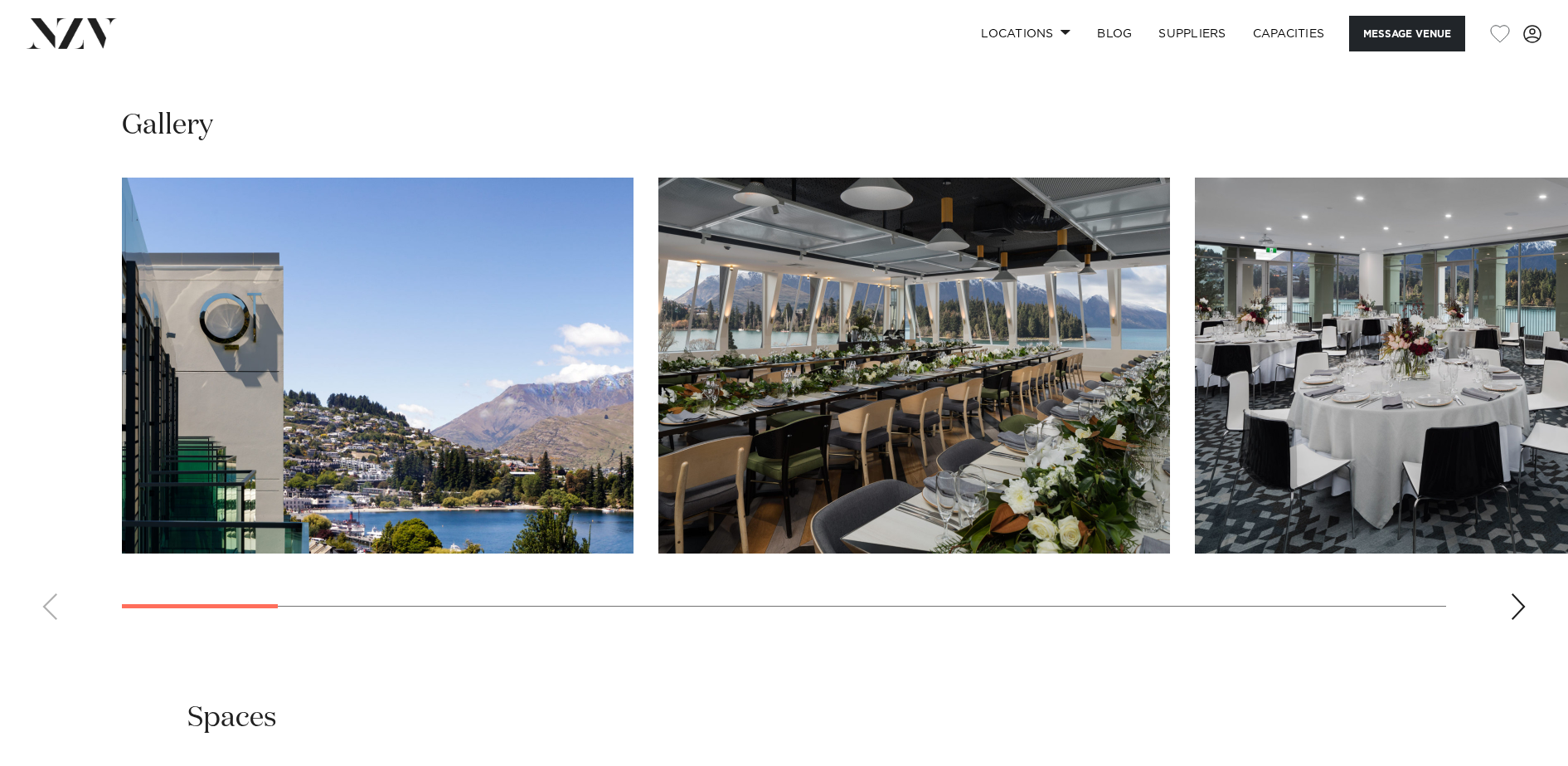
scroll to position [2154, 0]
click at [1515, 593] on div "Next slide" at bounding box center [1518, 606] width 17 height 26
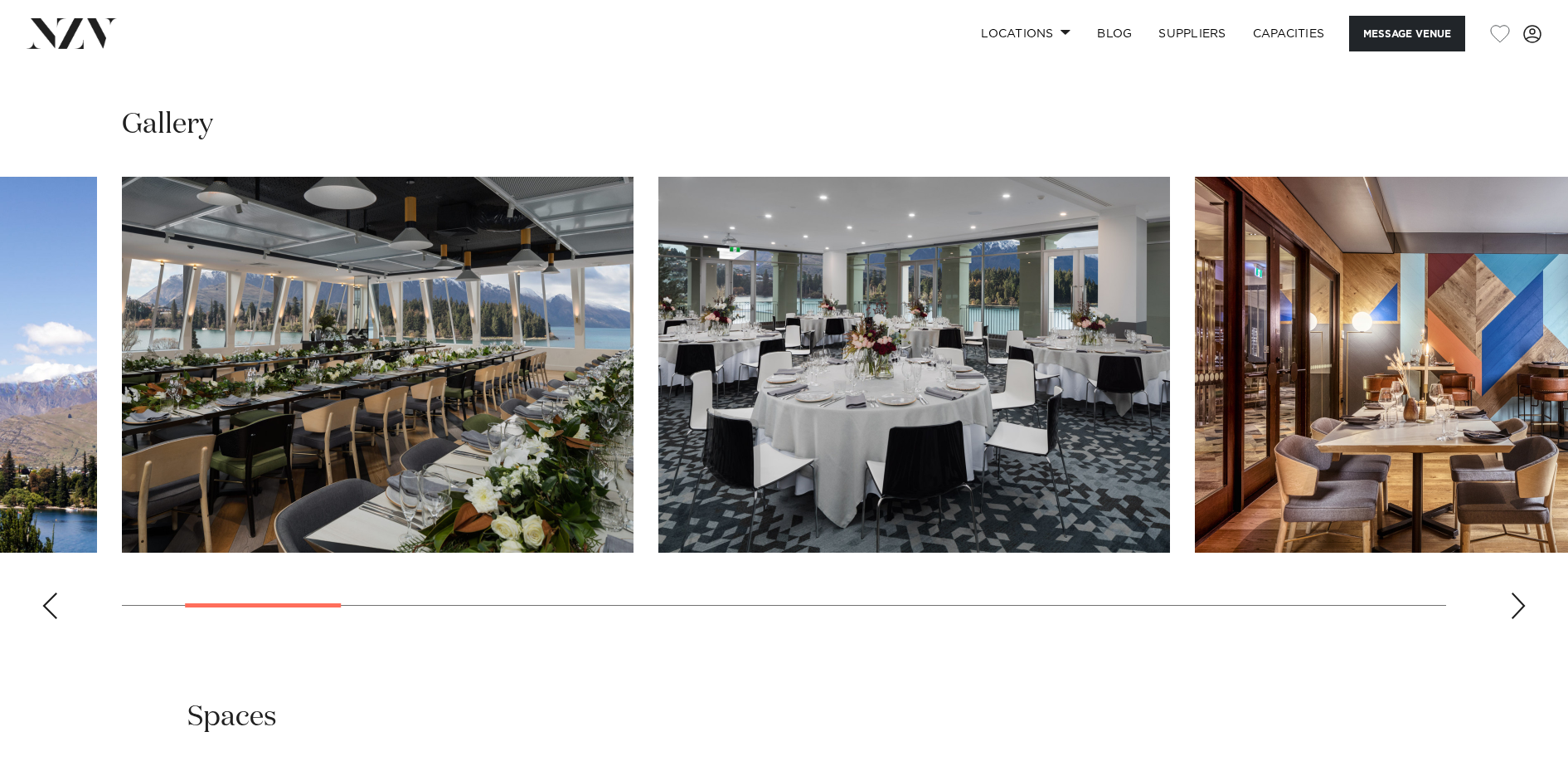
click at [1515, 593] on div "Next slide" at bounding box center [1518, 606] width 17 height 26
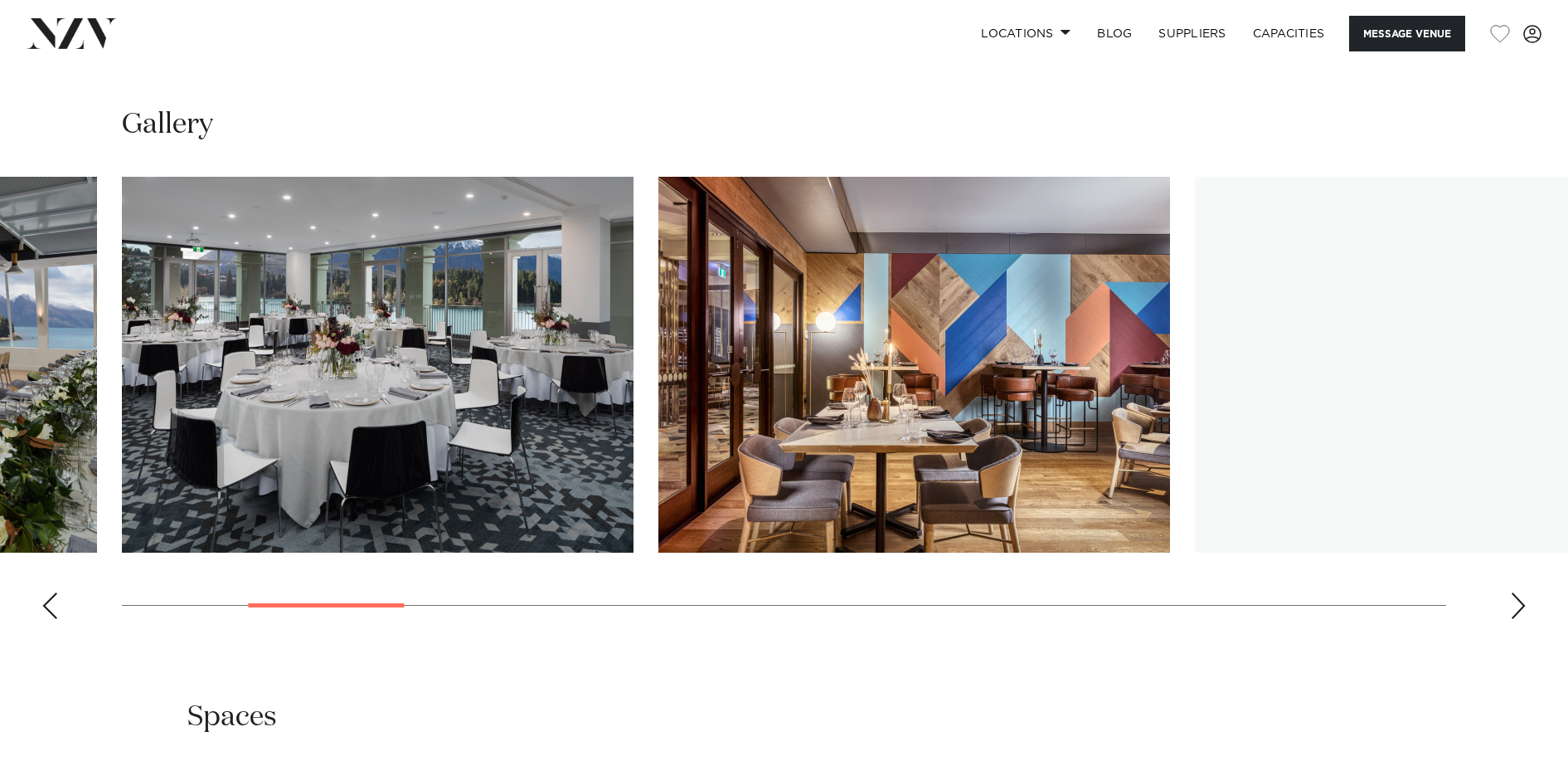
click at [1515, 593] on div "Next slide" at bounding box center [1518, 606] width 17 height 26
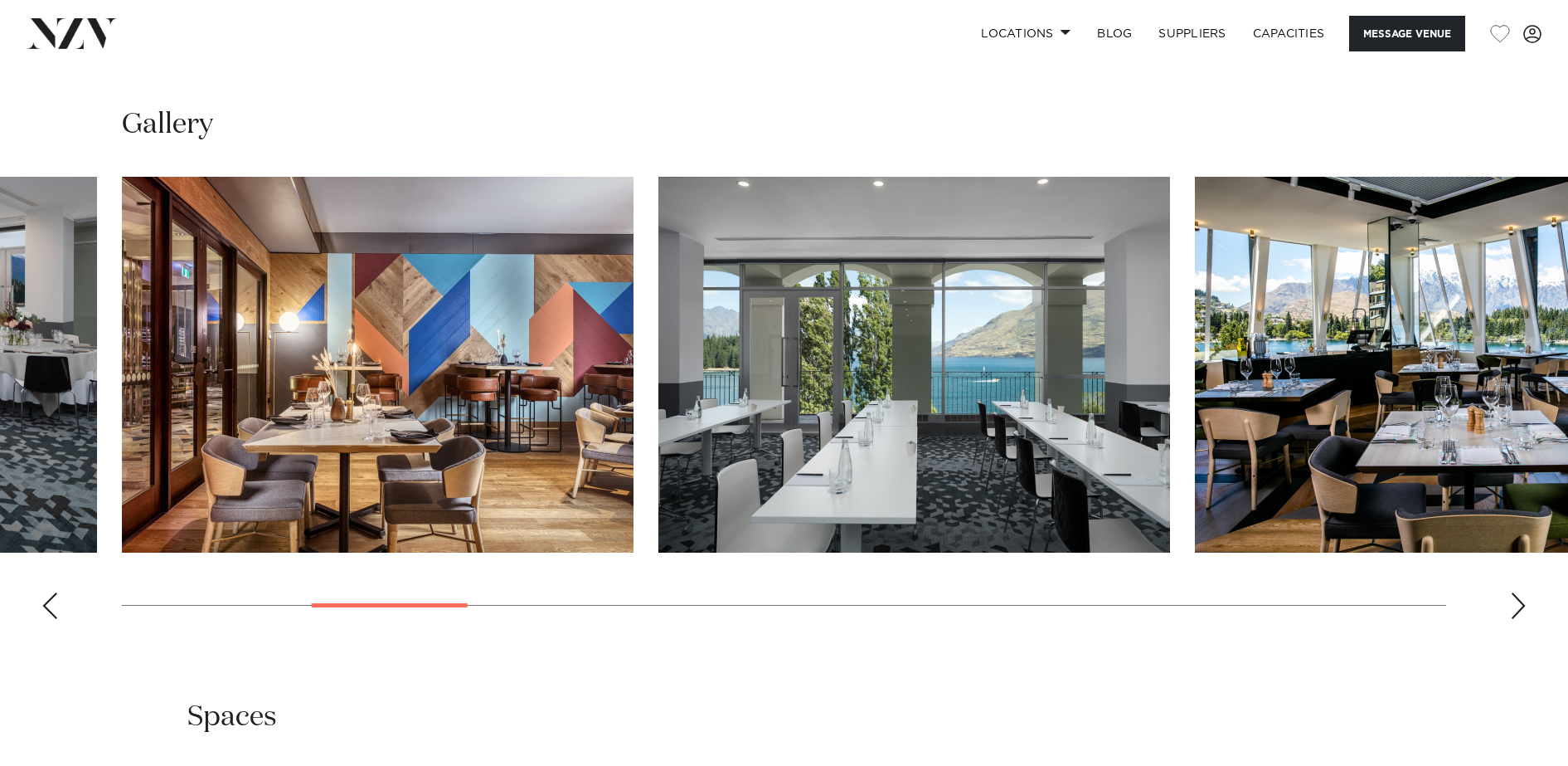
click at [1515, 593] on div "Next slide" at bounding box center [1518, 606] width 17 height 26
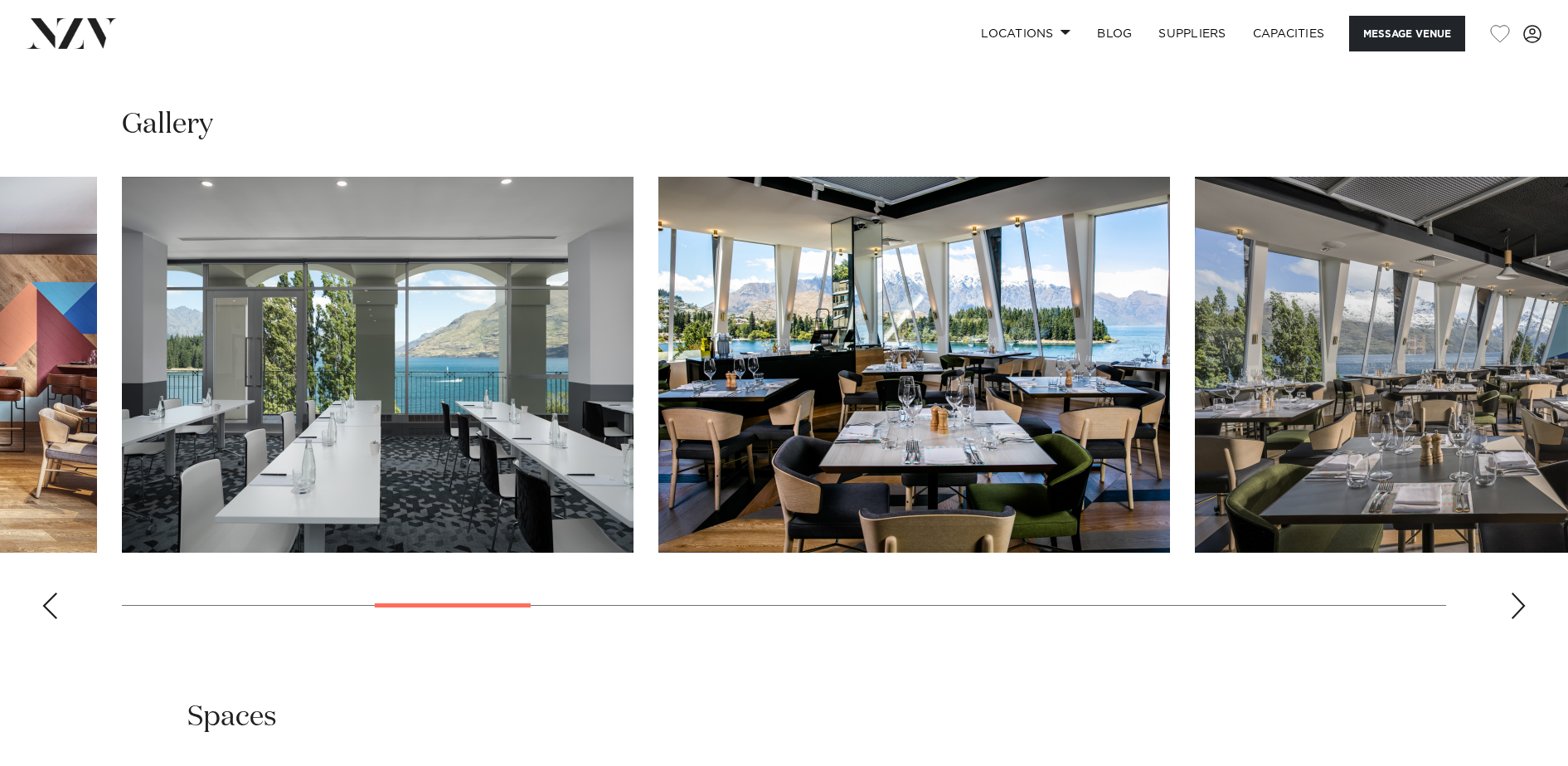
click at [1515, 593] on div "Next slide" at bounding box center [1518, 606] width 17 height 26
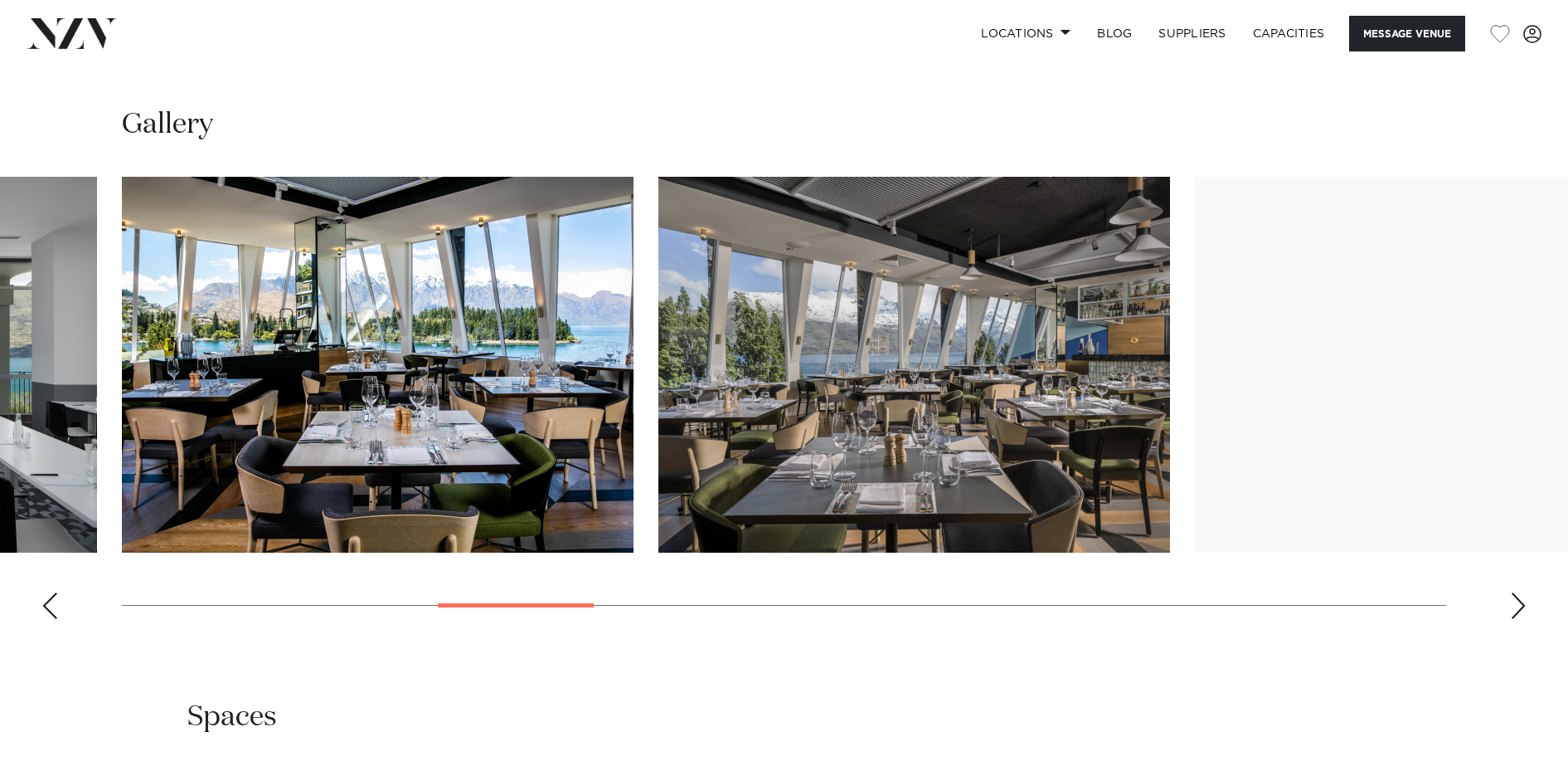
click at [1515, 593] on div "Next slide" at bounding box center [1518, 606] width 17 height 26
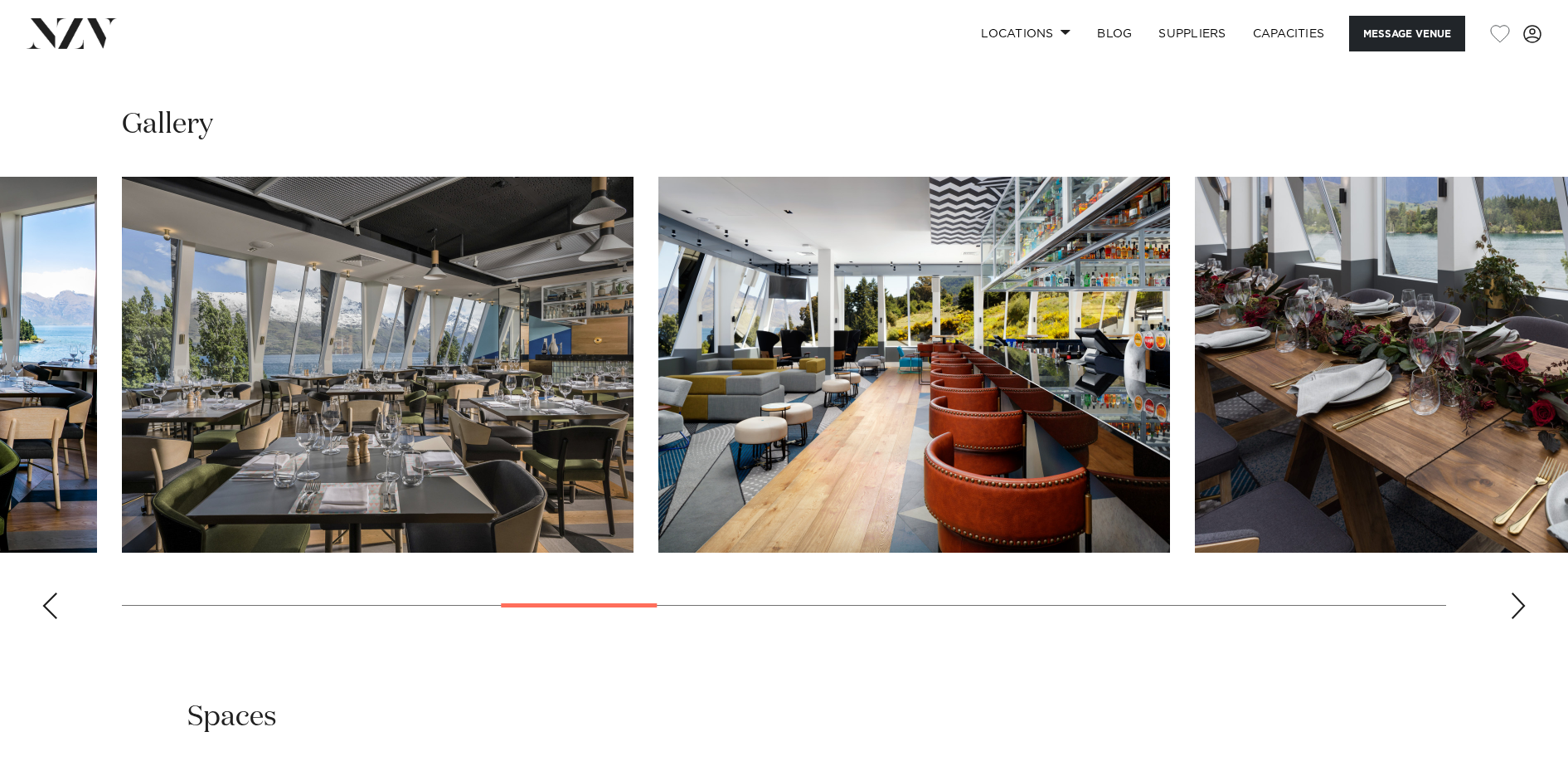
click at [1515, 593] on div "Next slide" at bounding box center [1518, 606] width 17 height 26
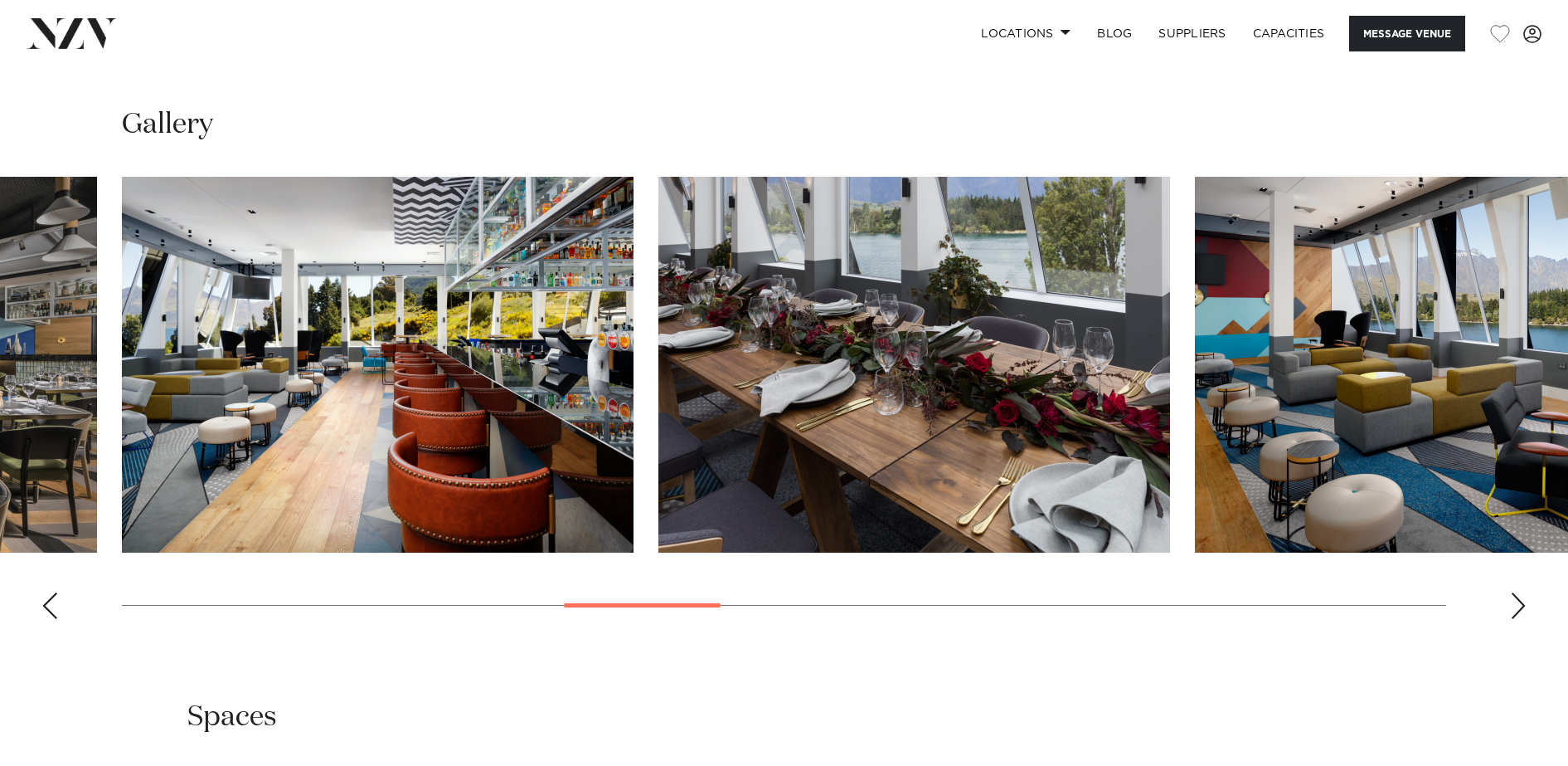
click at [1515, 593] on div "Next slide" at bounding box center [1518, 606] width 17 height 26
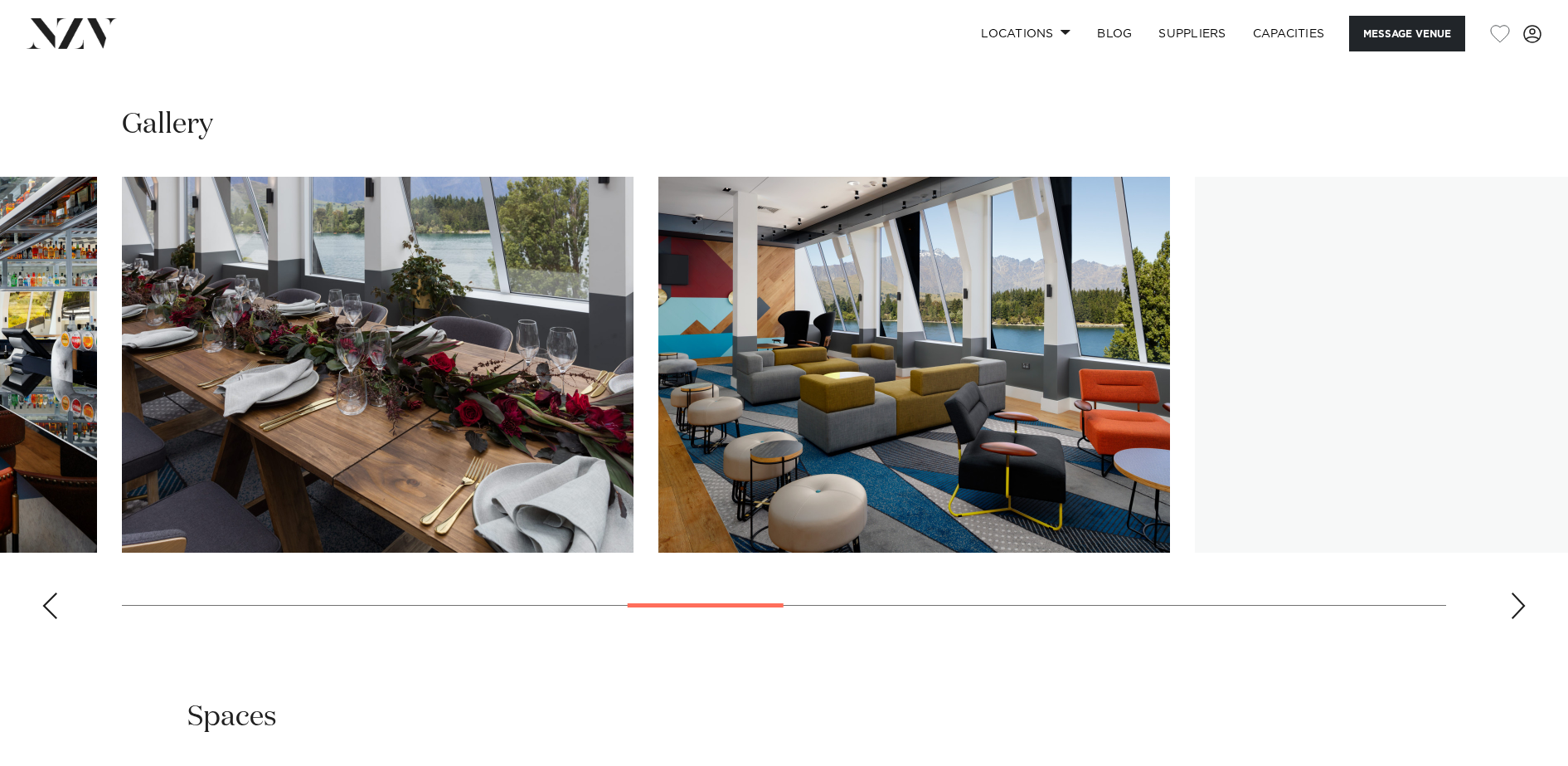
click at [1515, 593] on div "Next slide" at bounding box center [1518, 606] width 17 height 26
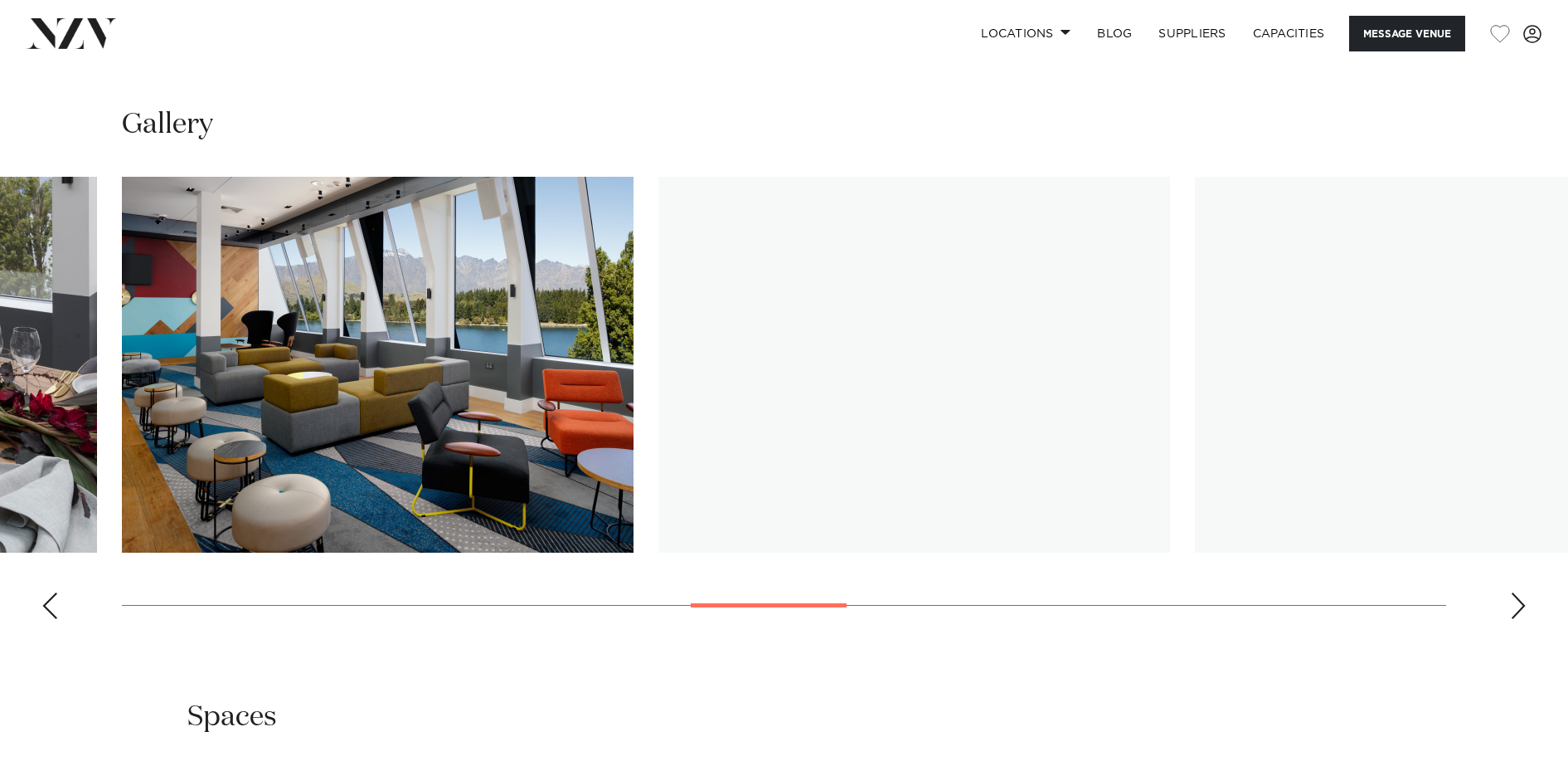
click at [1515, 593] on div "Next slide" at bounding box center [1518, 606] width 17 height 26
